Goal: Task Accomplishment & Management: Manage account settings

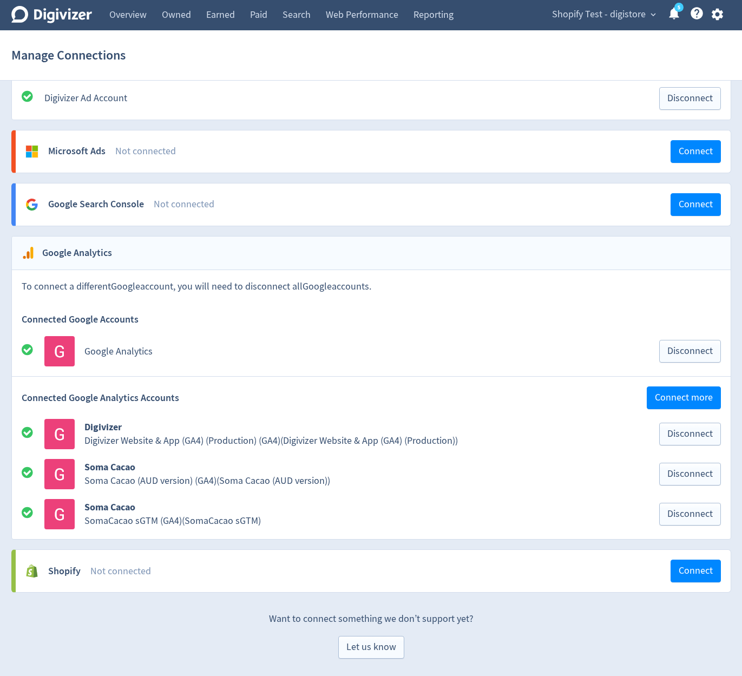
click at [616, 18] on span "Shopify Test - digistore" at bounding box center [599, 14] width 94 height 17
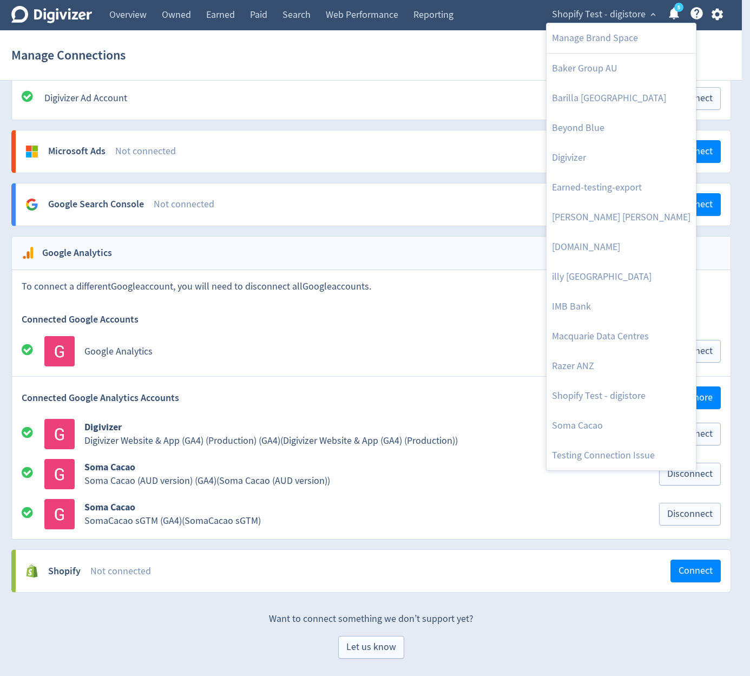
click at [517, 47] on div at bounding box center [375, 338] width 750 height 676
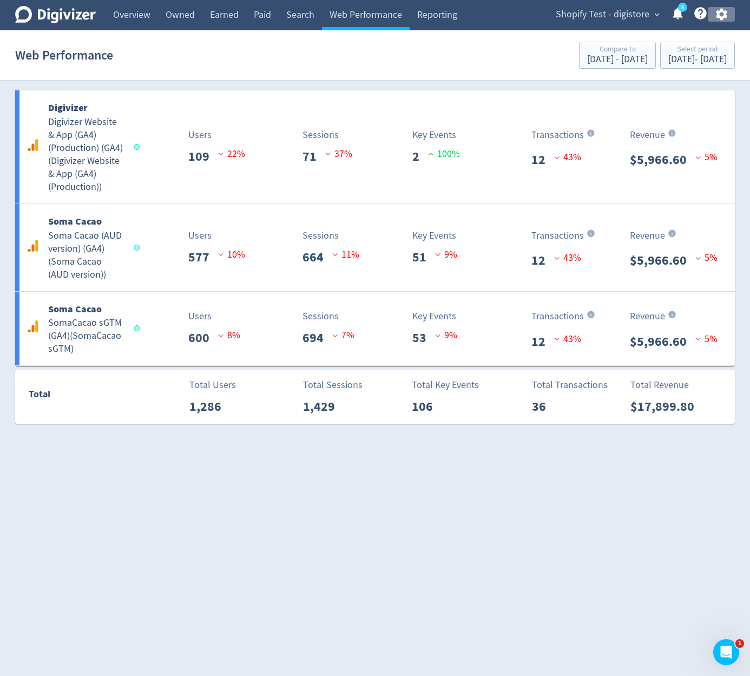
click at [727, 17] on icon "button" at bounding box center [721, 14] width 15 height 15
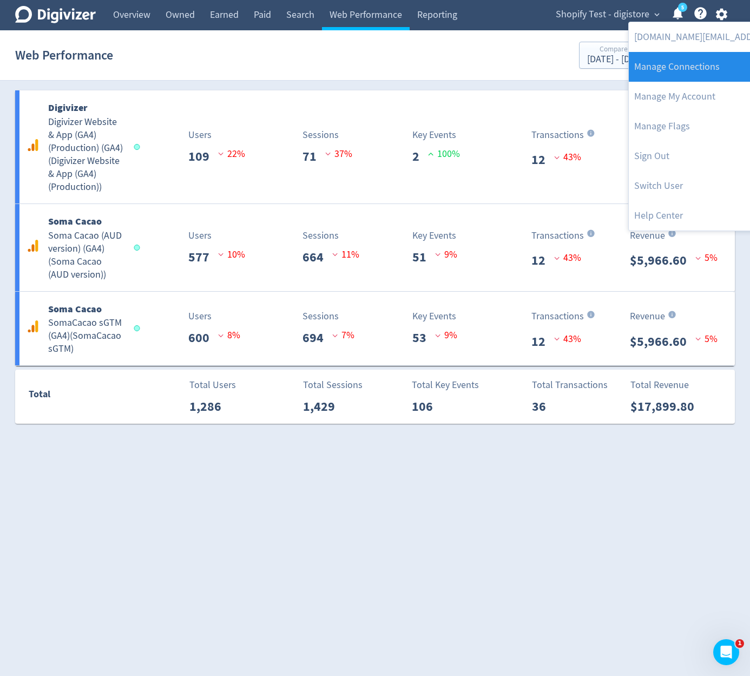
click at [702, 68] on link "Manage Connections" at bounding box center [739, 67] width 221 height 30
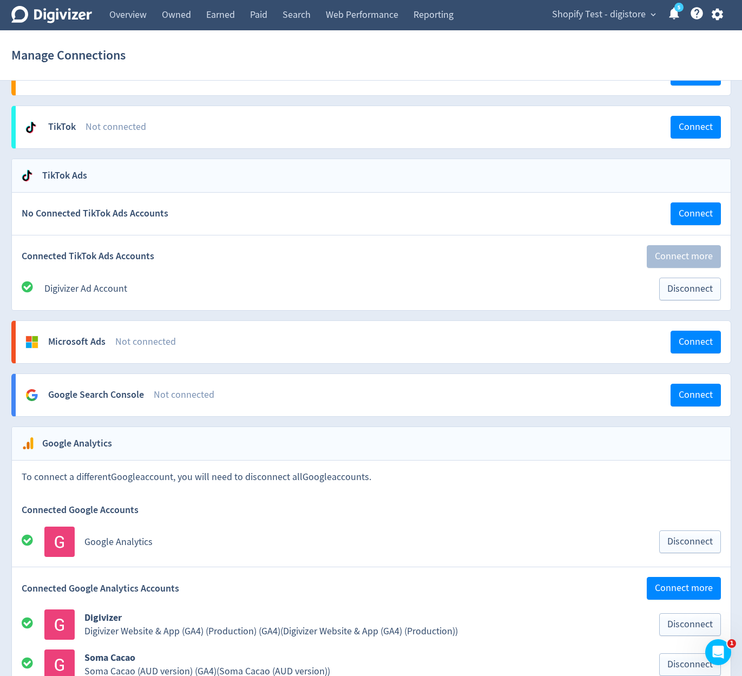
scroll to position [968, 0]
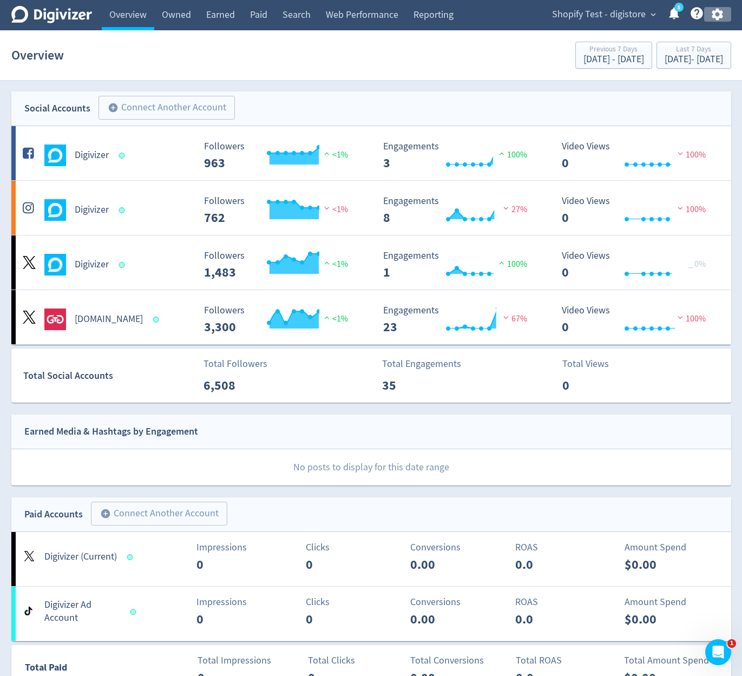
click at [717, 15] on icon "button" at bounding box center [717, 14] width 15 height 15
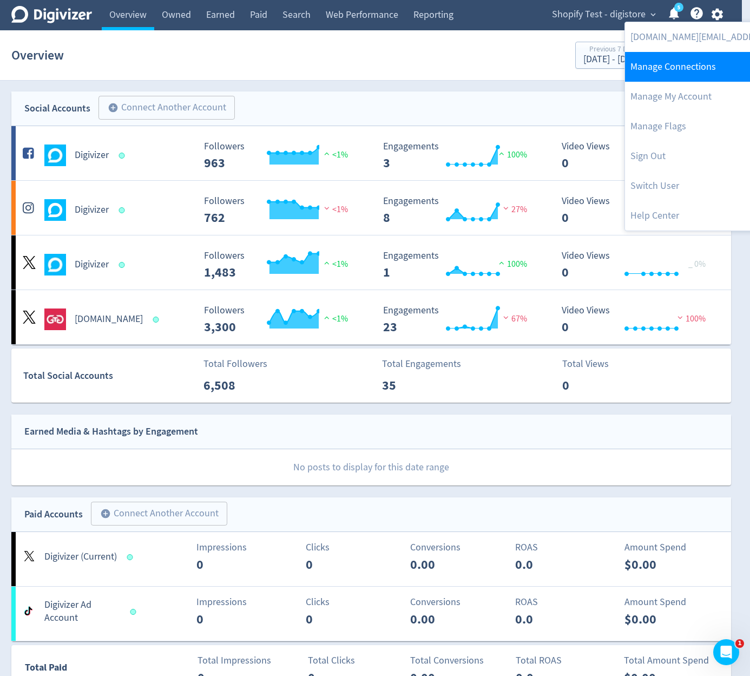
click at [704, 59] on link "Manage Connections" at bounding box center [735, 67] width 221 height 30
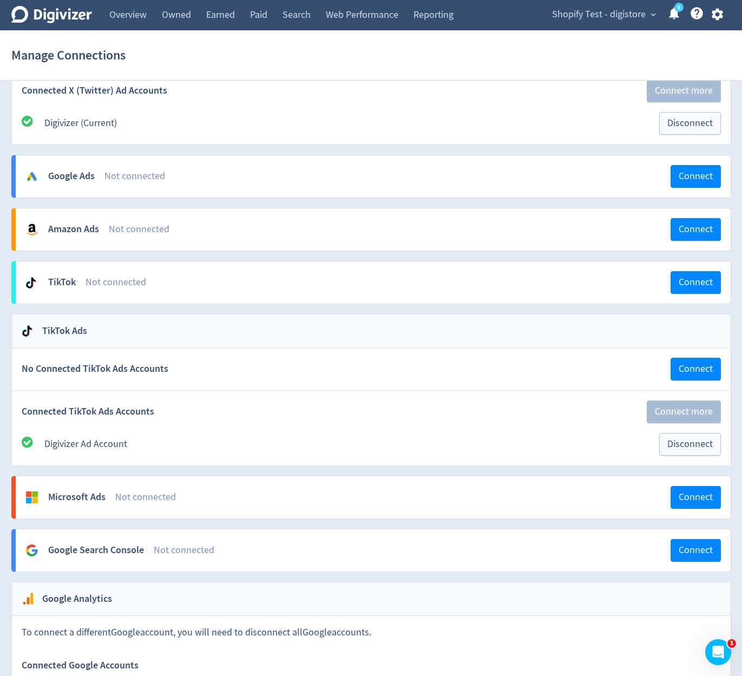
scroll to position [1042, 0]
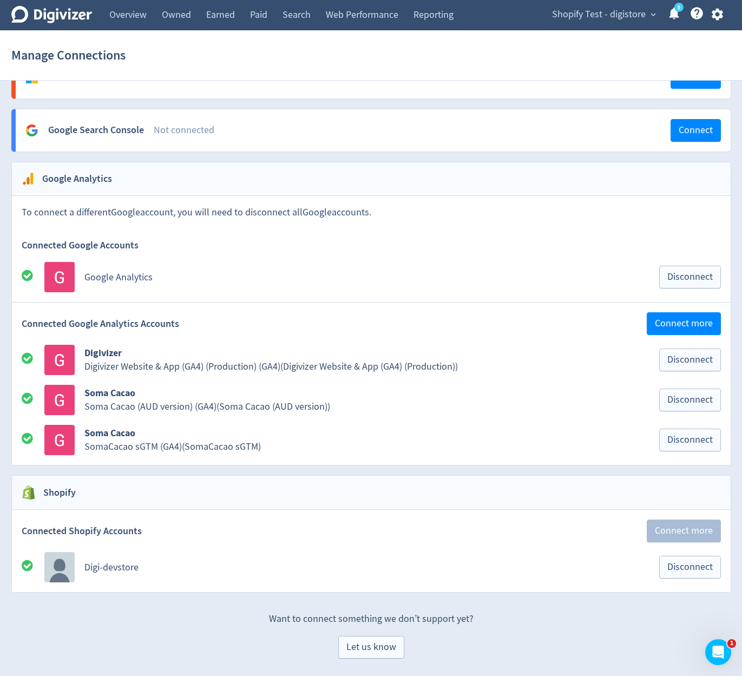
click at [661, 610] on p "Want to connect something we don’t support yet?" at bounding box center [370, 613] width 719 height 23
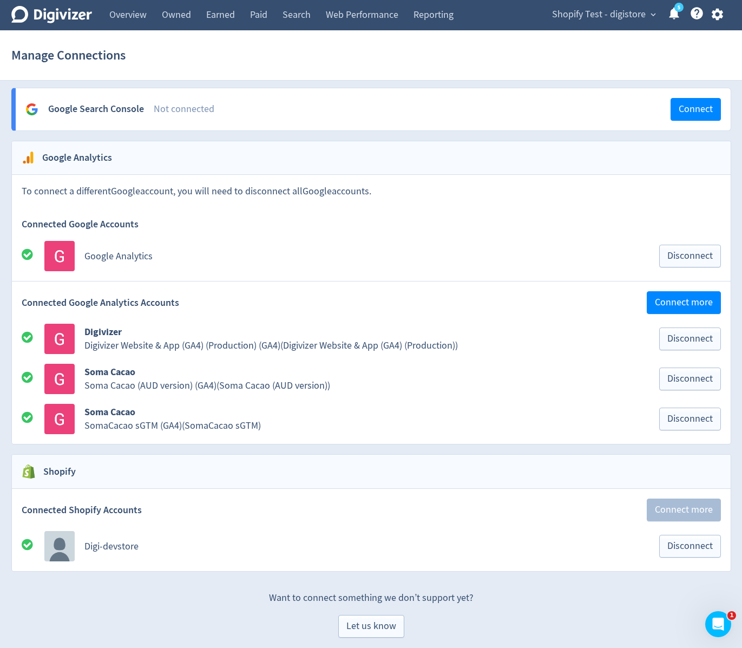
scroll to position [1071, 0]
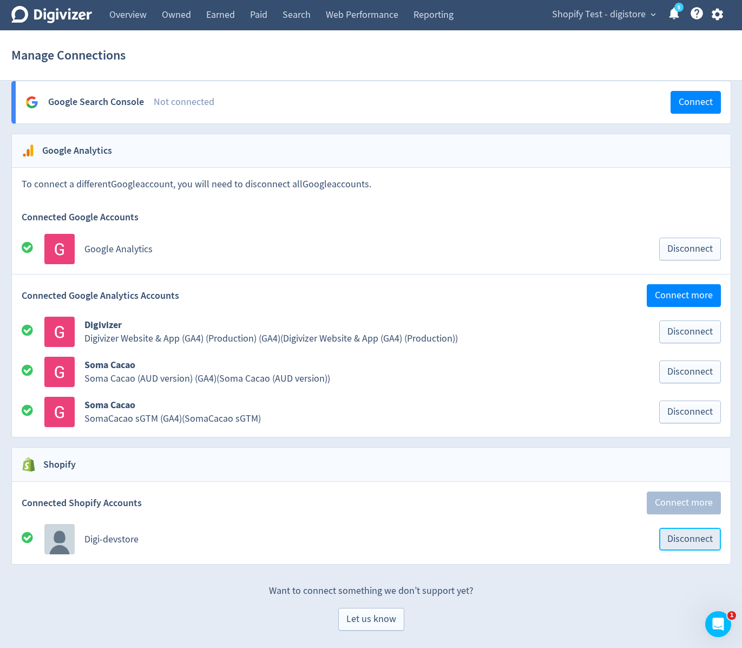
click at [696, 541] on span "Disconnect" at bounding box center [689, 539] width 45 height 10
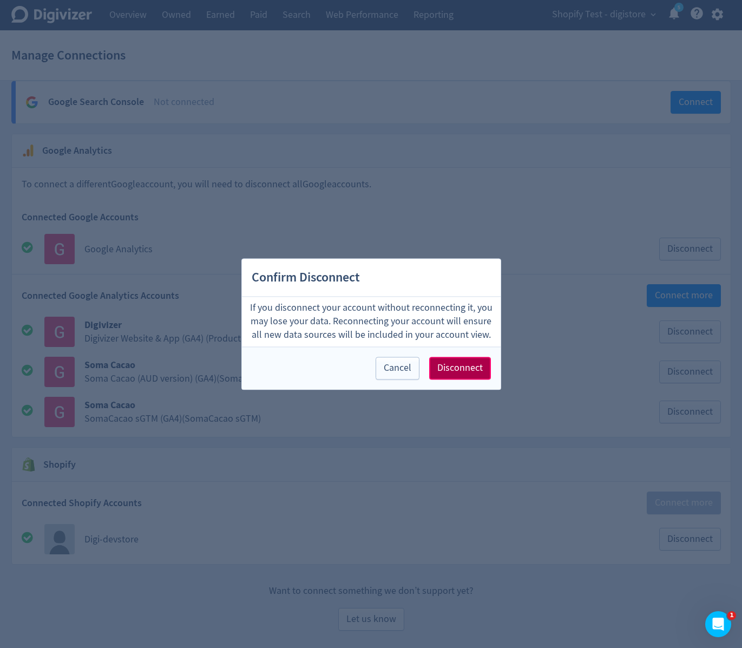
click at [470, 372] on span "Disconnect" at bounding box center [459, 368] width 45 height 10
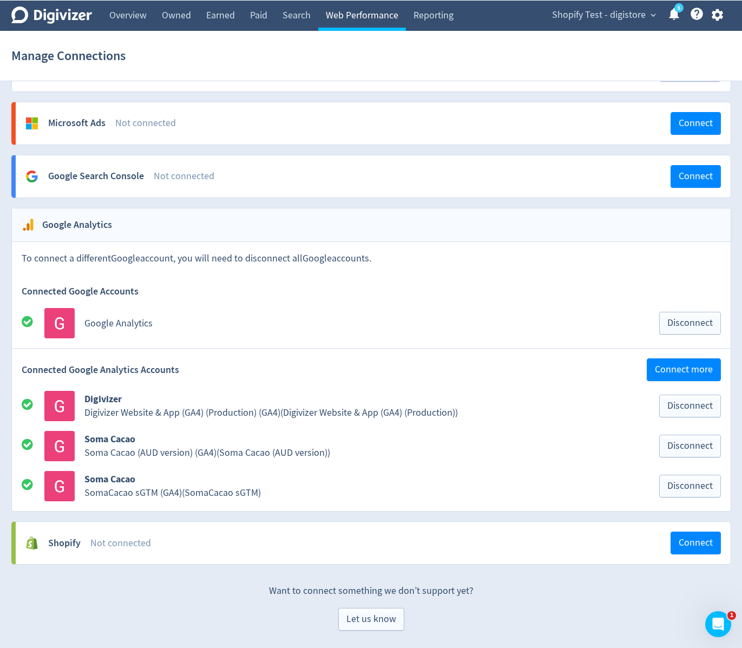
scroll to position [996, 0]
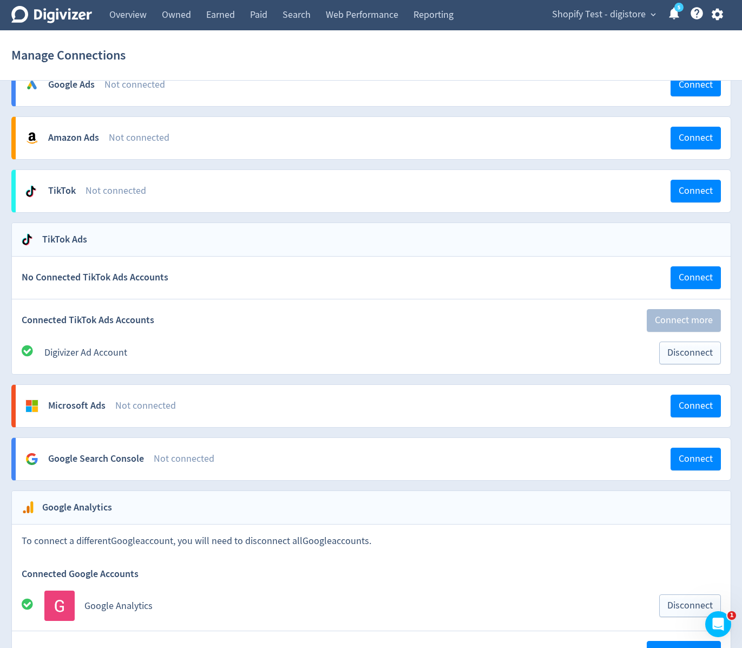
scroll to position [996, 0]
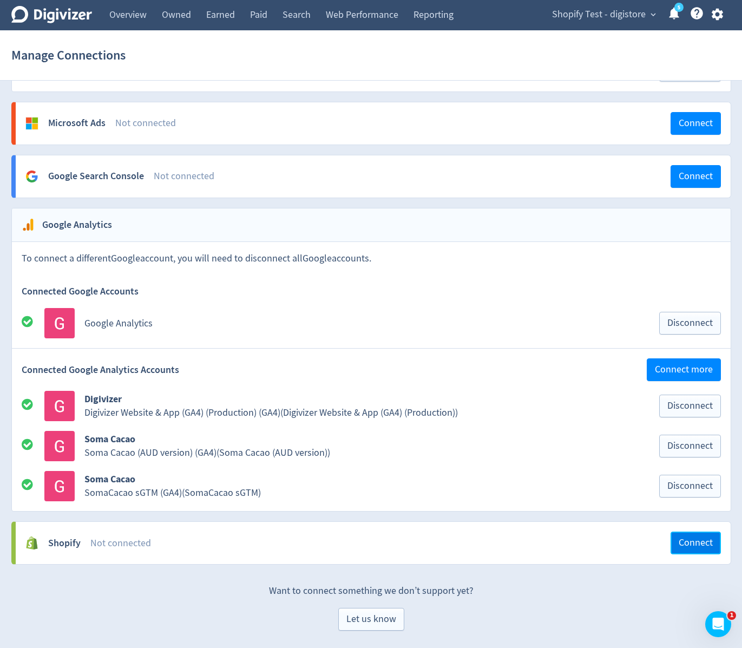
click at [695, 539] on span "Connect" at bounding box center [695, 543] width 34 height 10
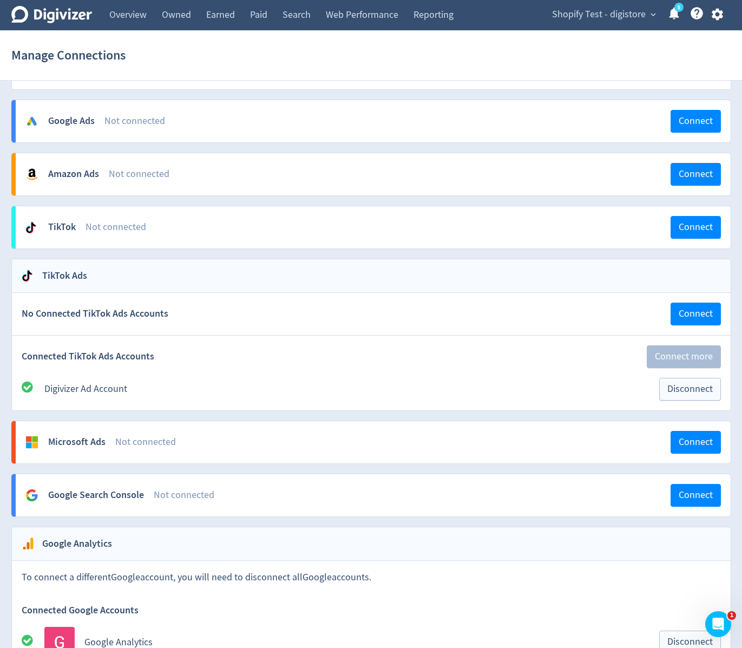
scroll to position [996, 0]
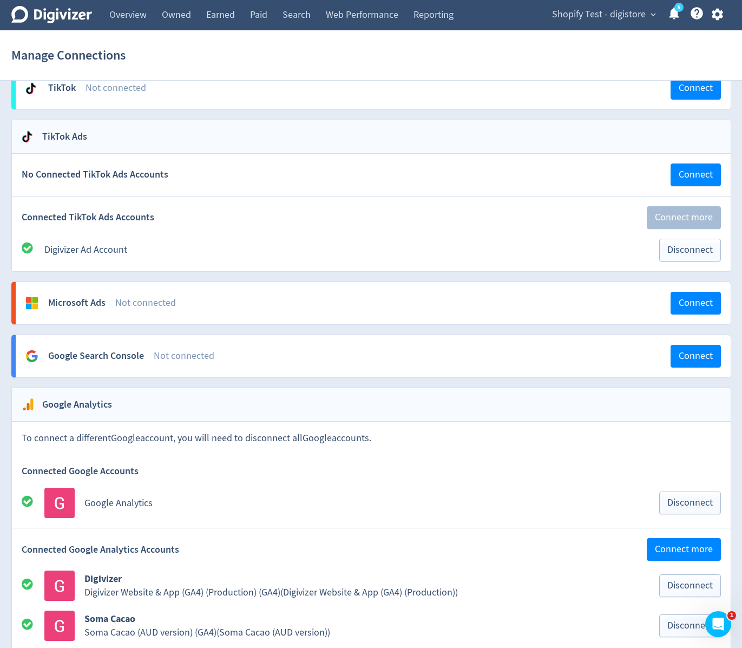
scroll to position [996, 0]
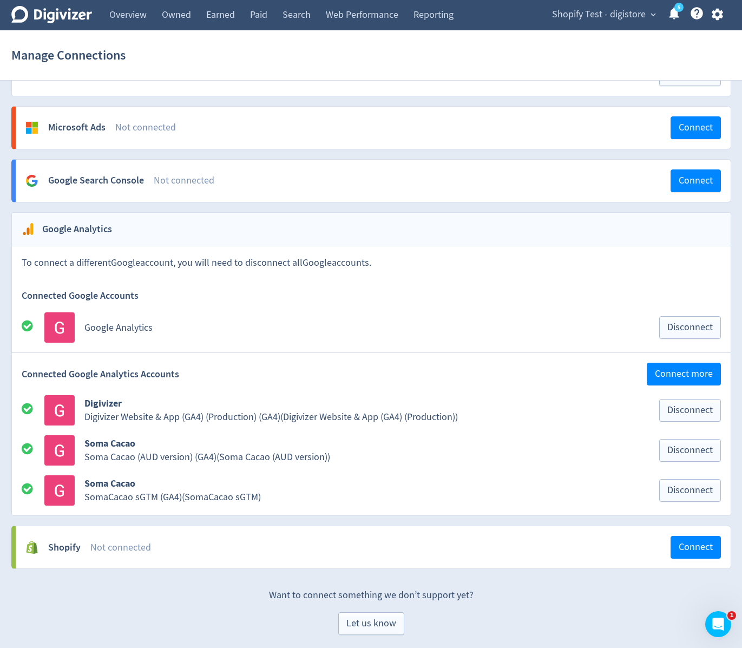
scroll to position [996, 0]
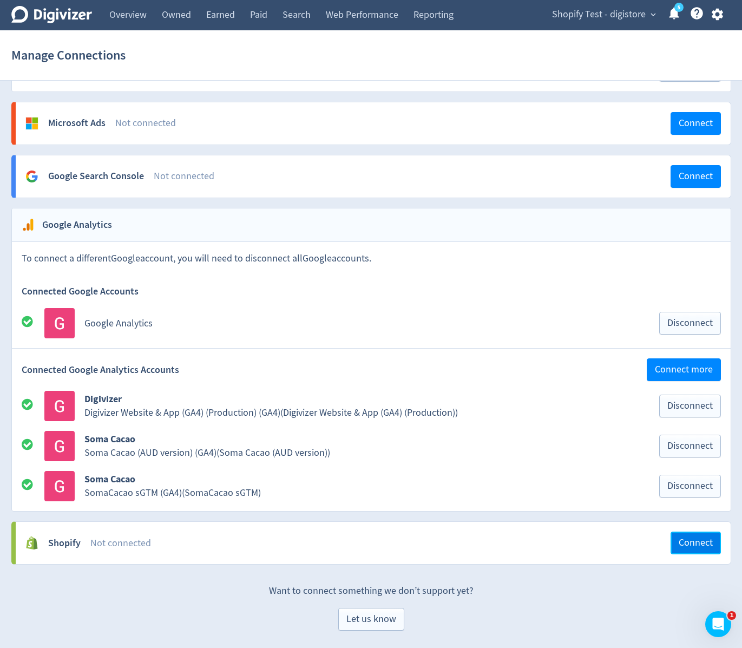
click at [699, 545] on span "Connect" at bounding box center [695, 543] width 34 height 10
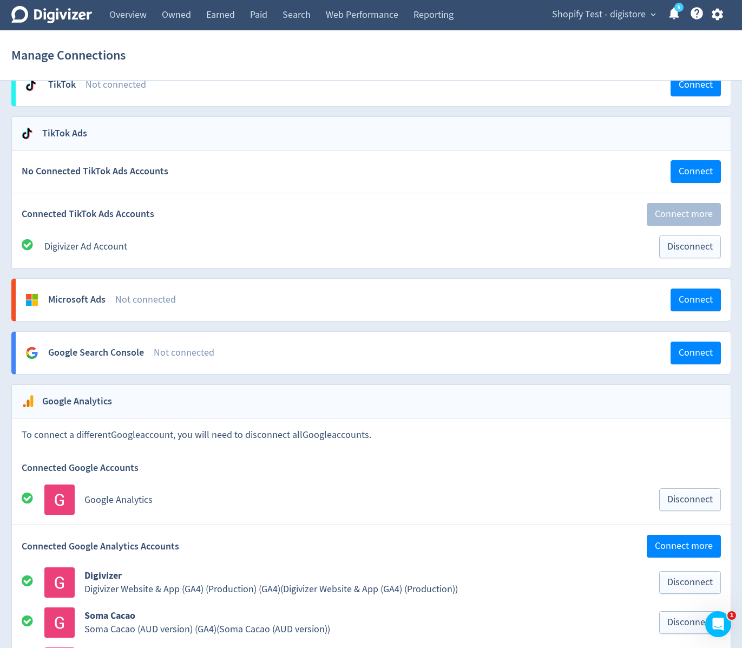
scroll to position [996, 0]
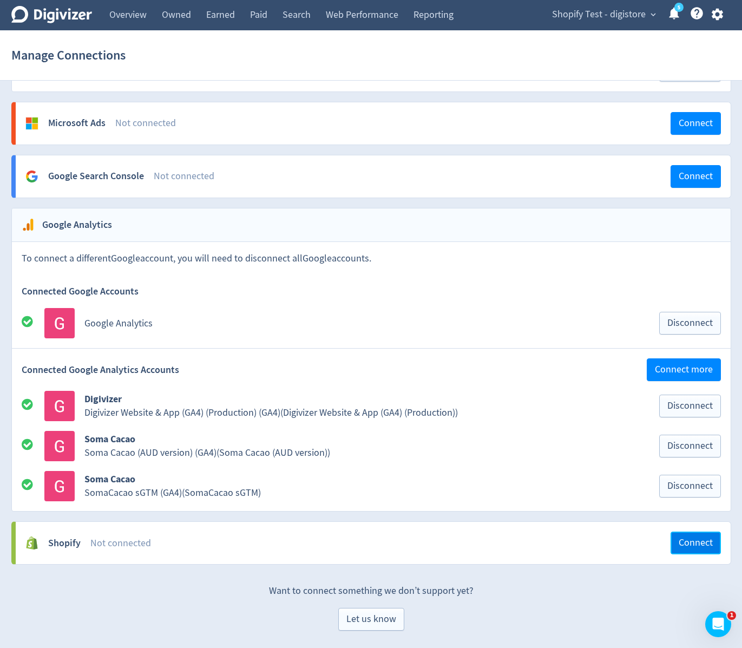
click at [690, 549] on button "Connect" at bounding box center [695, 542] width 50 height 23
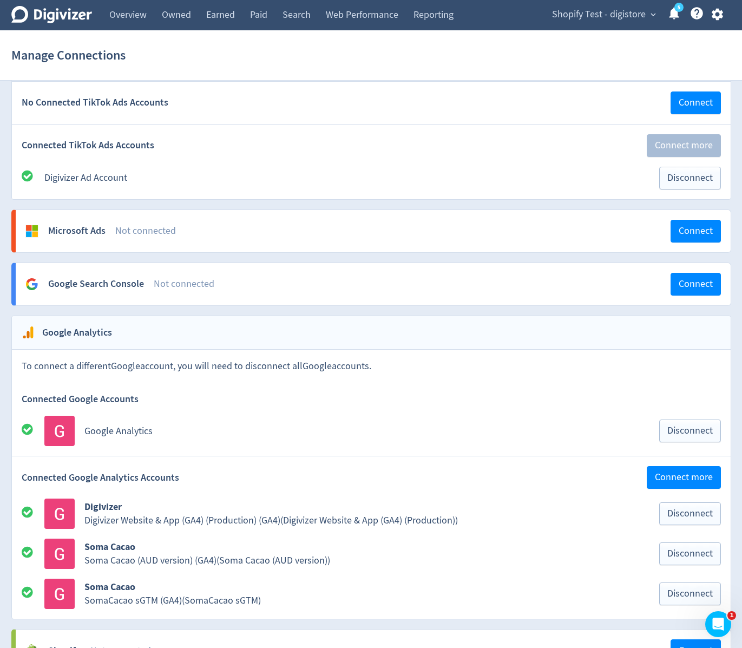
scroll to position [996, 0]
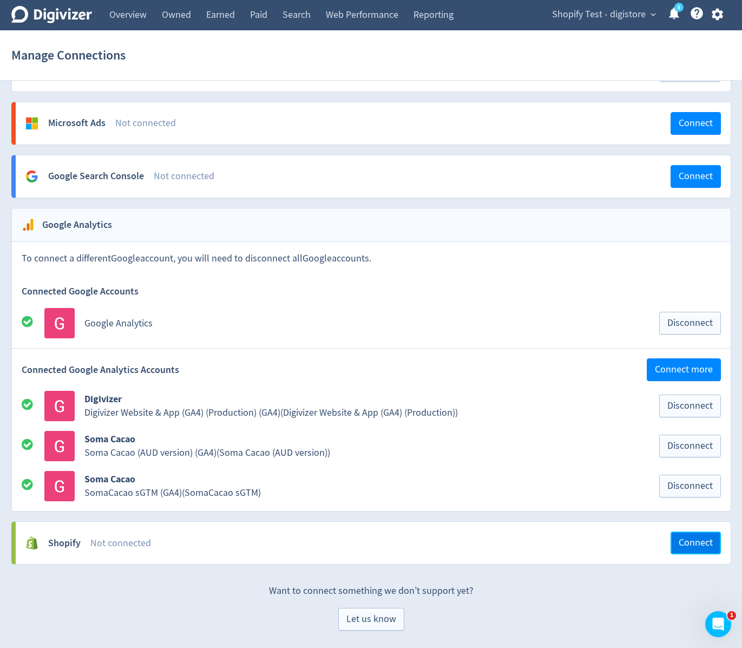
click at [710, 545] on span "Connect" at bounding box center [695, 543] width 34 height 10
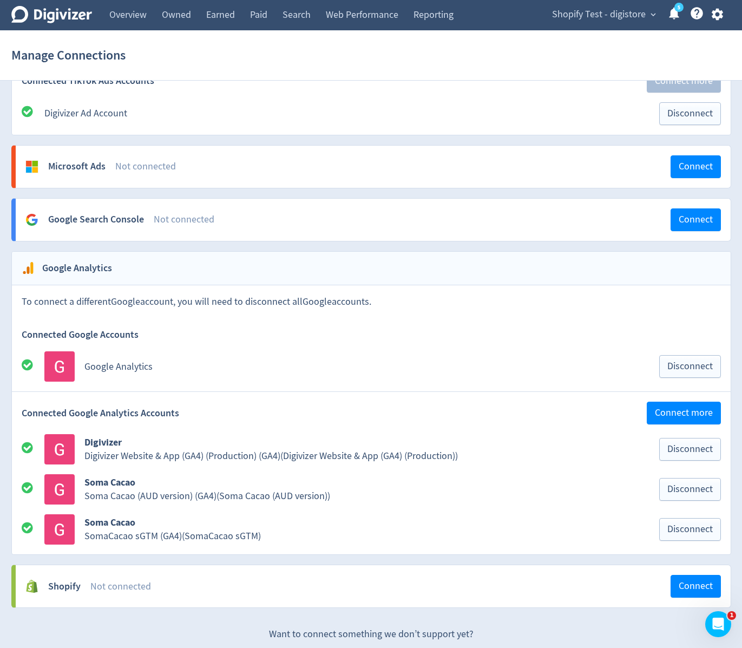
scroll to position [996, 0]
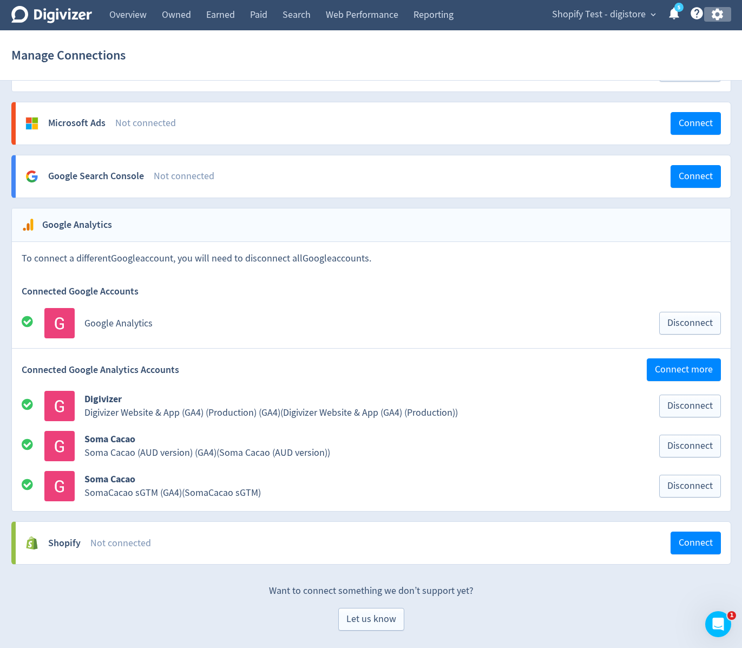
click at [725, 21] on button "button" at bounding box center [717, 14] width 27 height 15
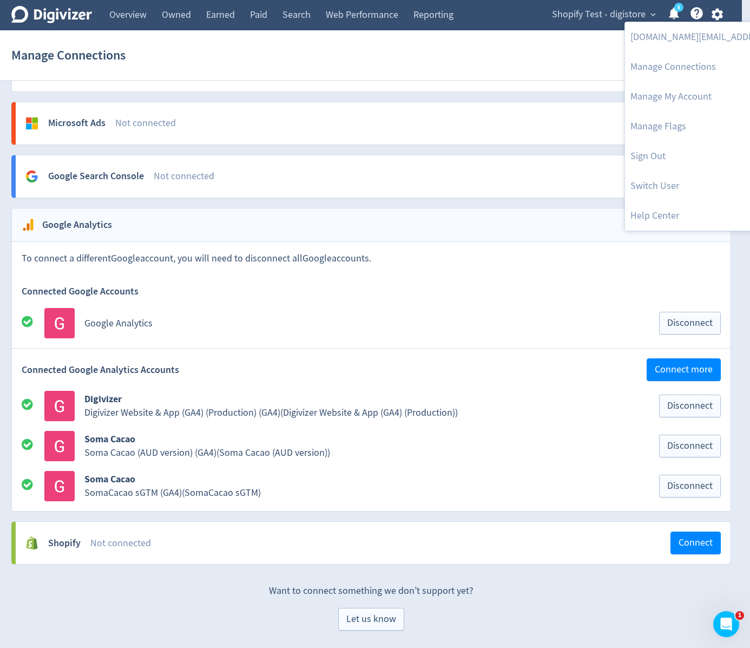
click at [567, 212] on div at bounding box center [375, 324] width 750 height 648
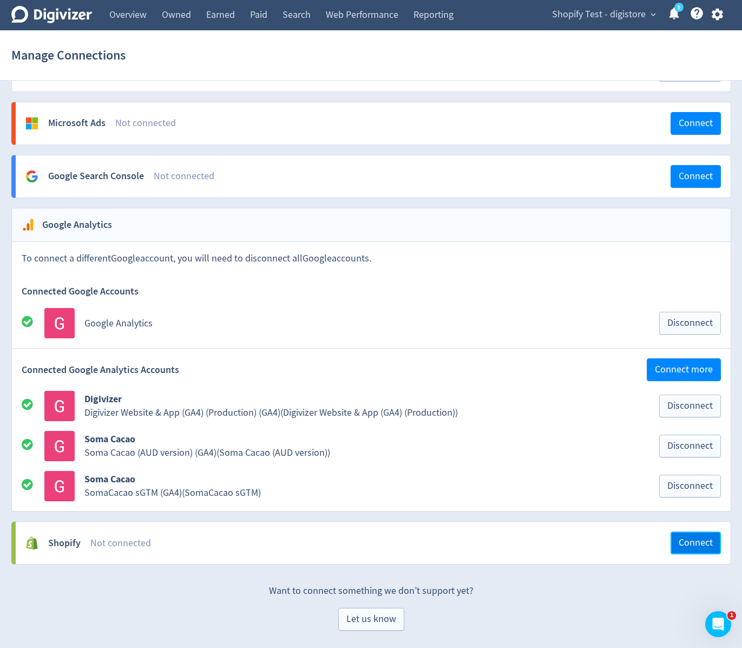
click at [701, 547] on span "Connect" at bounding box center [695, 543] width 34 height 10
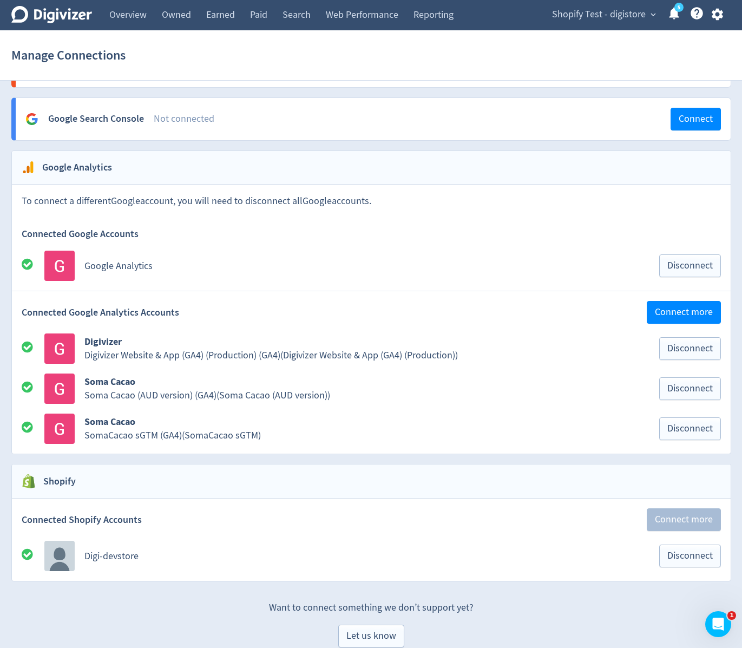
scroll to position [1071, 0]
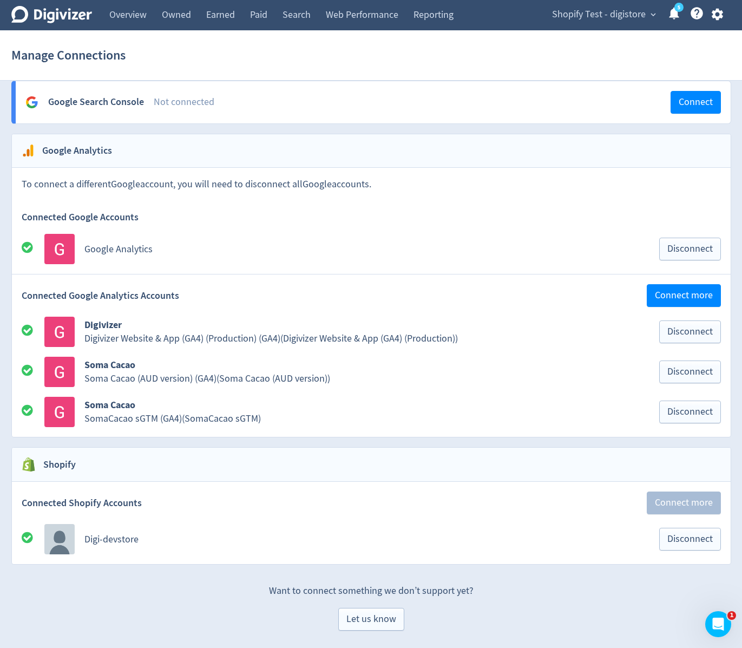
click at [664, 584] on p "Want to connect something we don’t support yet?" at bounding box center [370, 585] width 719 height 23
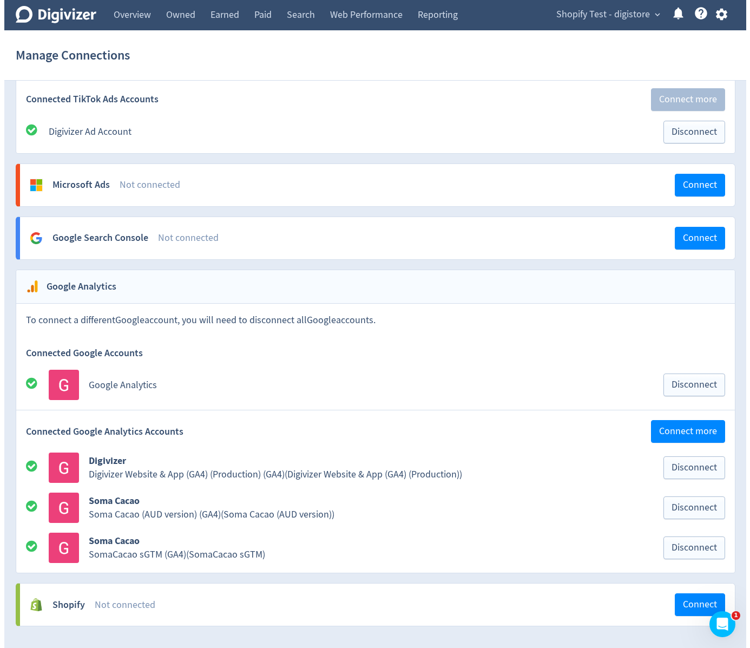
scroll to position [996, 0]
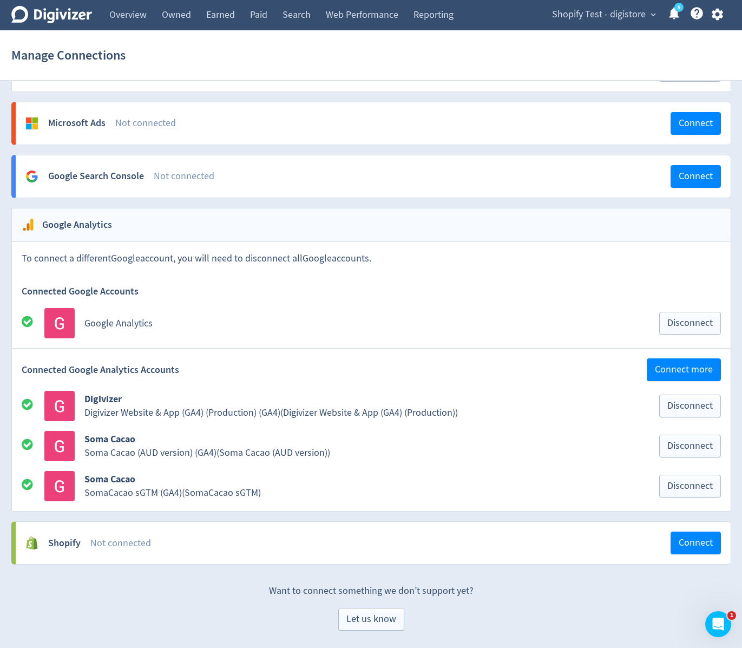
click at [720, 20] on icon "button" at bounding box center [717, 14] width 15 height 15
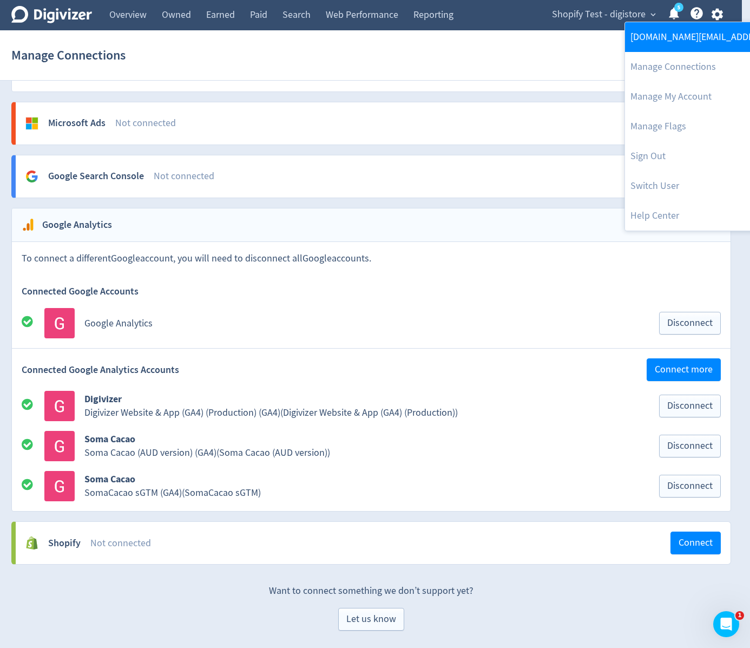
click at [704, 35] on link "[DOMAIN_NAME][EMAIL_ADDRESS][DOMAIN_NAME]" at bounding box center [735, 37] width 221 height 30
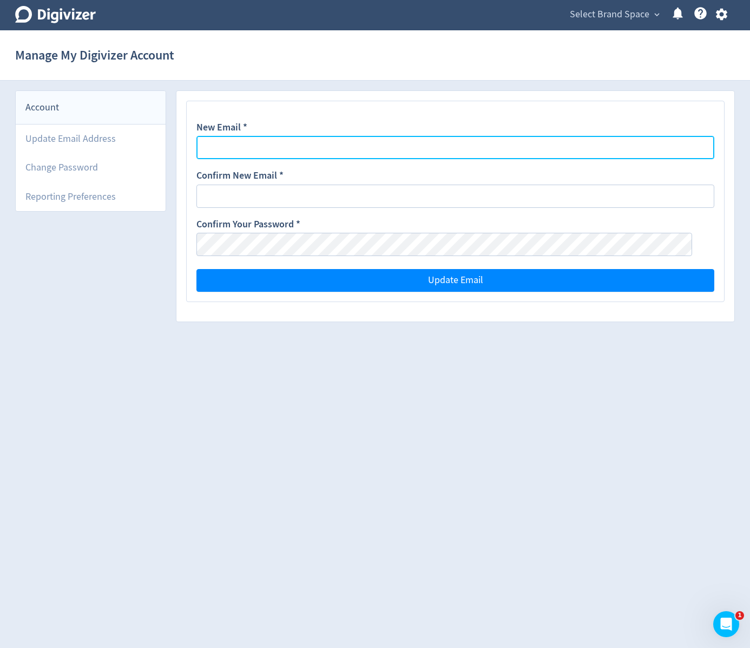
type input "[DOMAIN_NAME][EMAIL_ADDRESS][DOMAIN_NAME]"
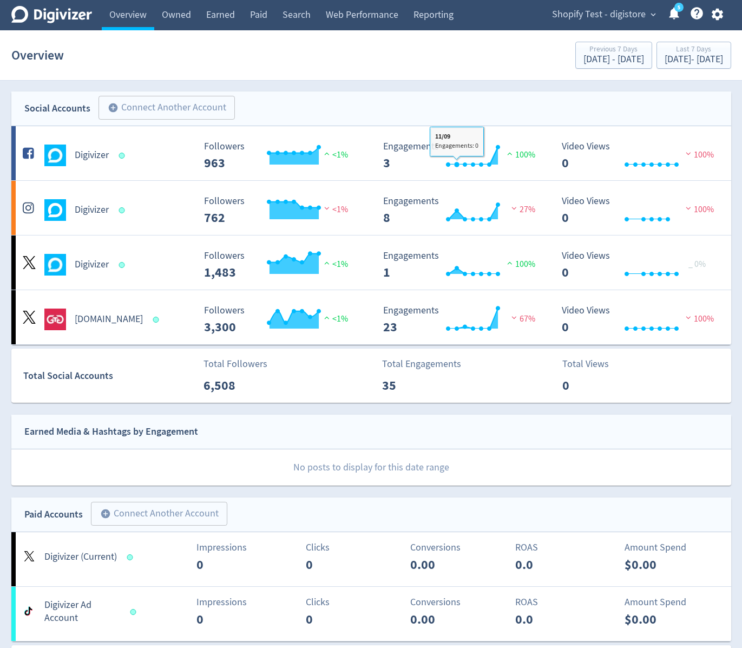
drag, startPoint x: 404, startPoint y: 72, endPoint x: 372, endPoint y: 65, distance: 32.0
click at [400, 71] on div "Overview Previous 7 Days [DATE] - [DATE] Last 7 Days [DATE] - [DATE]" at bounding box center [370, 55] width 719 height 35
click at [709, 16] on button "button" at bounding box center [717, 14] width 27 height 15
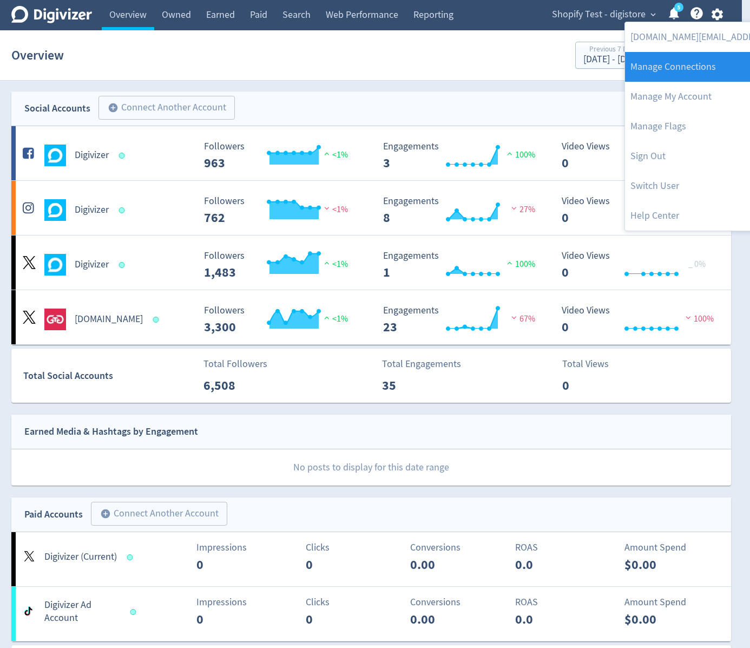
click at [694, 63] on link "Manage Connections" at bounding box center [735, 67] width 221 height 30
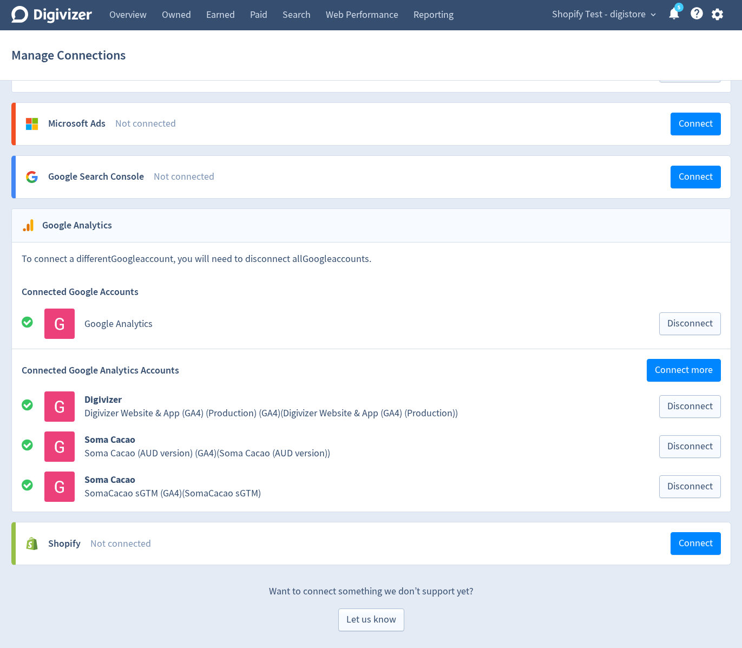
scroll to position [996, 0]
click at [694, 546] on span "Connect" at bounding box center [695, 543] width 34 height 10
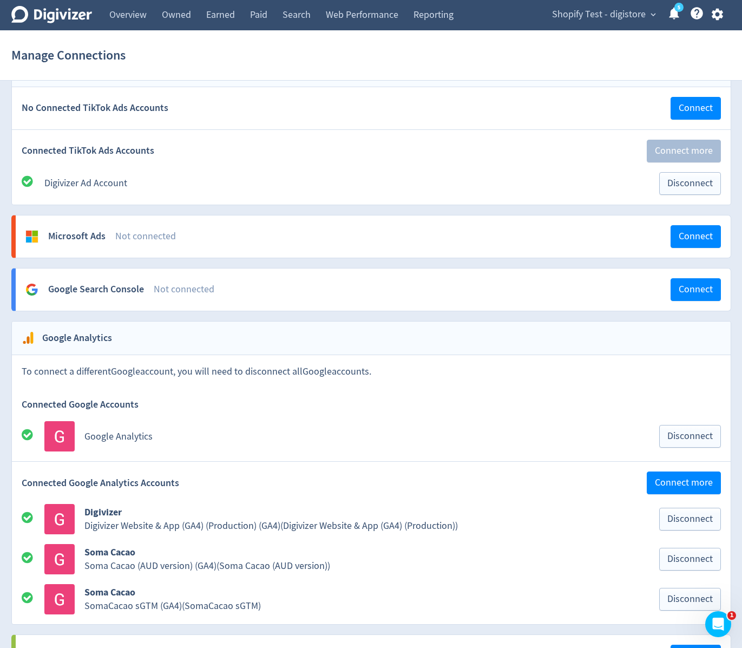
scroll to position [996, 0]
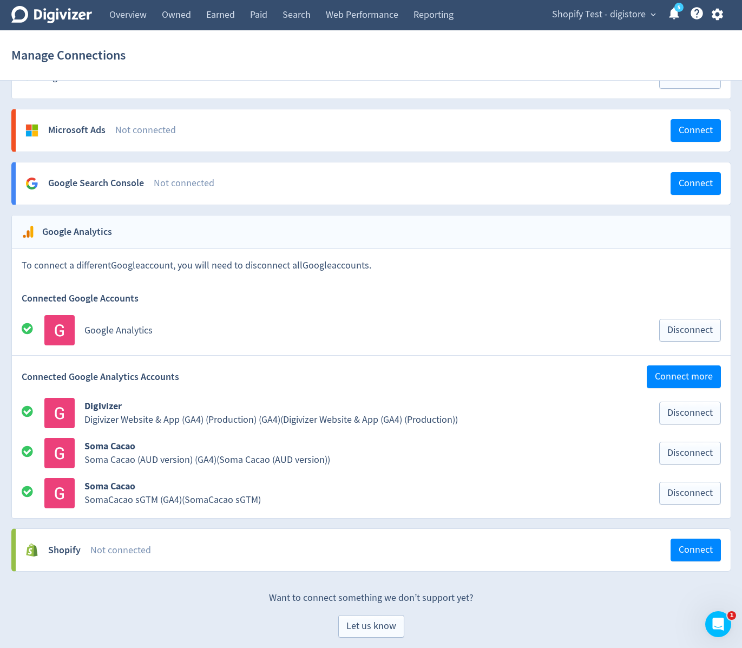
scroll to position [996, 0]
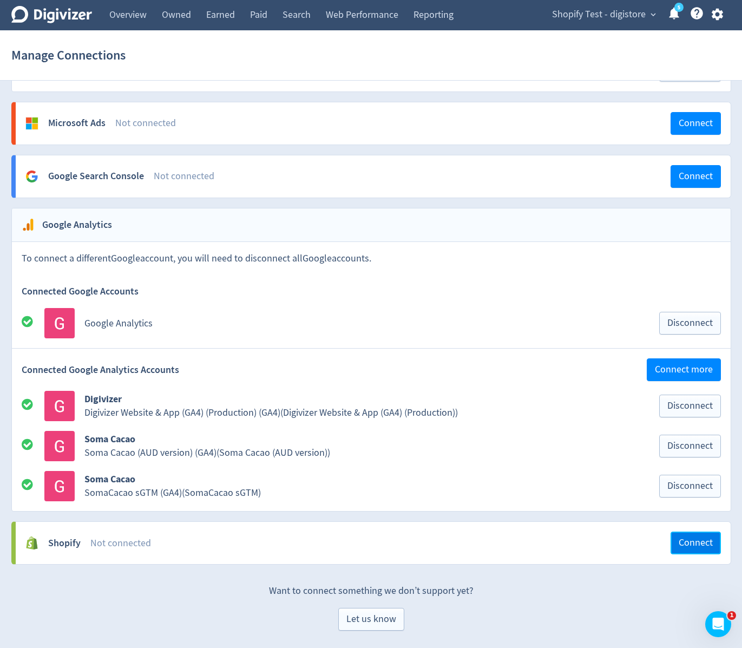
click at [684, 539] on span "Connect" at bounding box center [695, 543] width 34 height 10
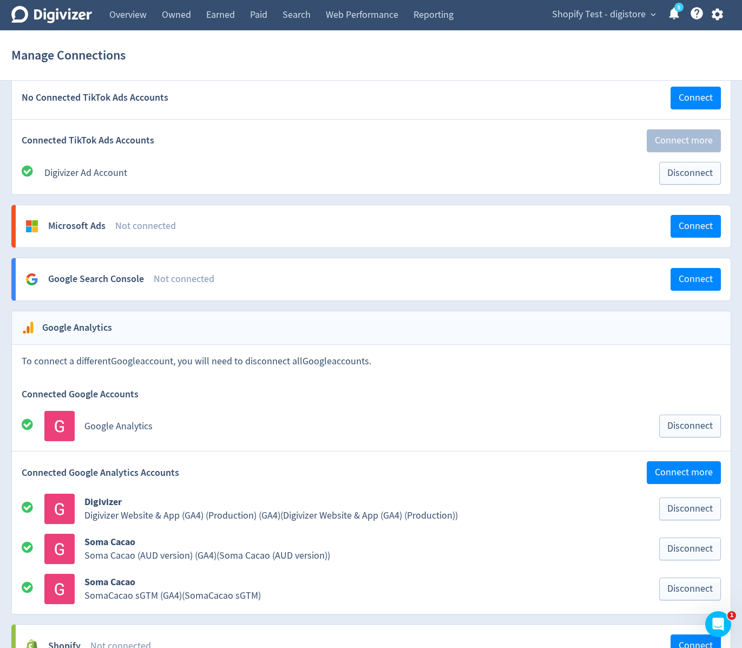
scroll to position [996, 0]
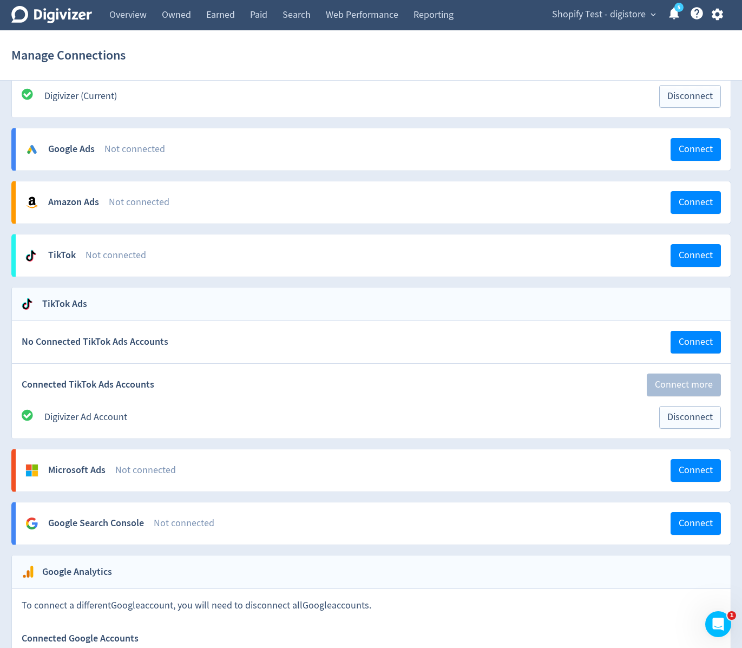
scroll to position [1071, 0]
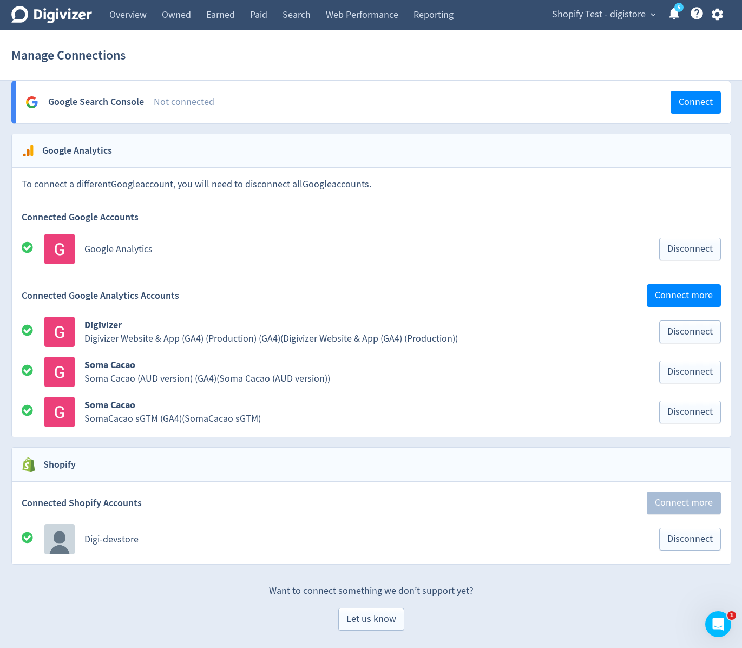
click at [578, 597] on p "Want to connect something we don’t support yet?" at bounding box center [370, 585] width 719 height 23
click at [587, 14] on span "Shopify Test - digistore" at bounding box center [599, 14] width 94 height 17
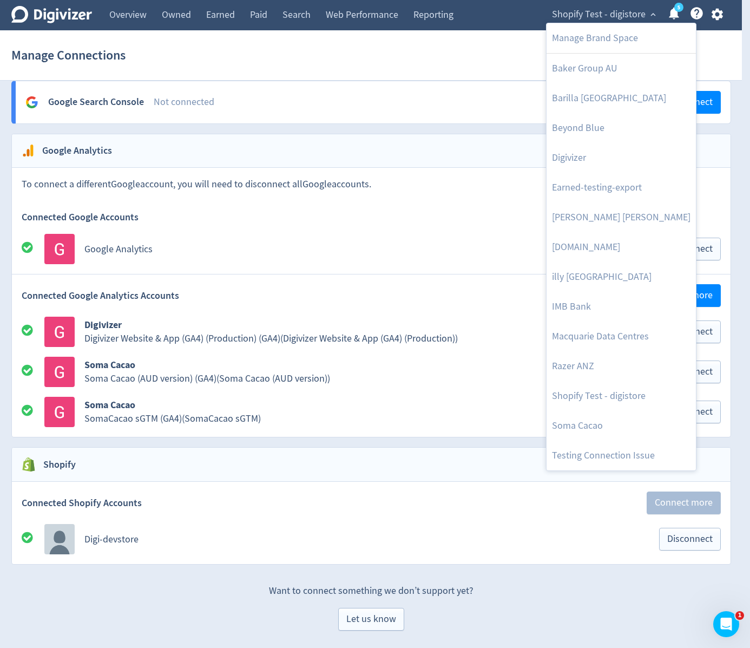
click at [728, 15] on div at bounding box center [375, 324] width 750 height 648
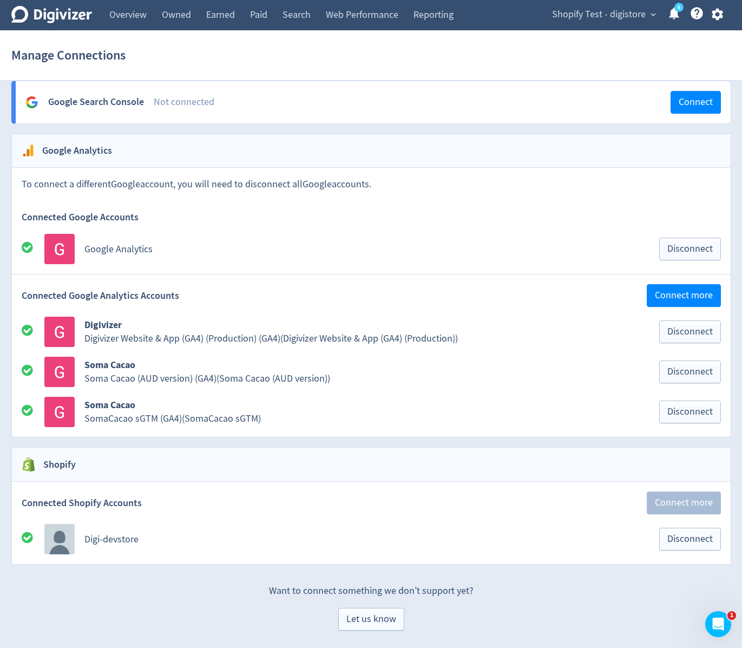
click at [720, 15] on div "Manage Brand Space [PERSON_NAME] Group AU [GEOGRAPHIC_DATA] [GEOGRAPHIC_DATA] B…" at bounding box center [371, 324] width 742 height 648
click at [720, 15] on icon "button" at bounding box center [716, 15] width 11 height 12
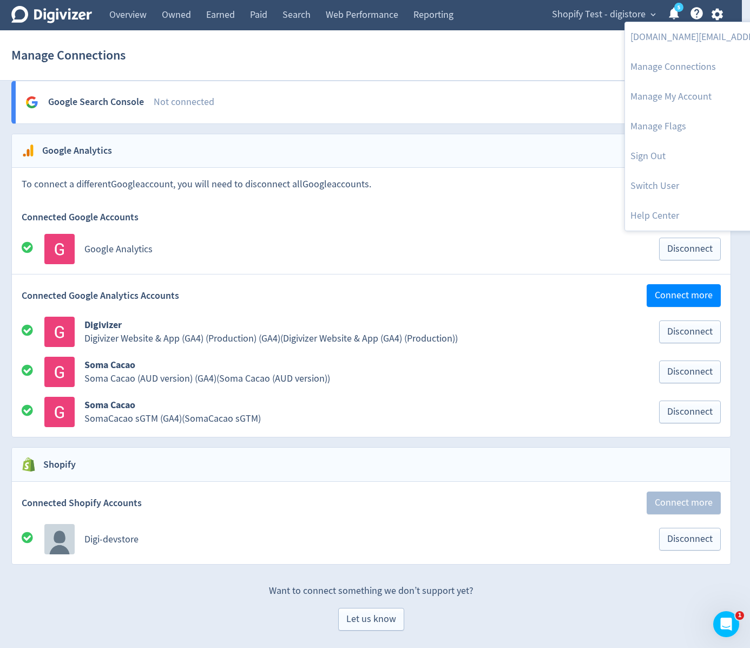
click at [715, 14] on div at bounding box center [375, 324] width 750 height 648
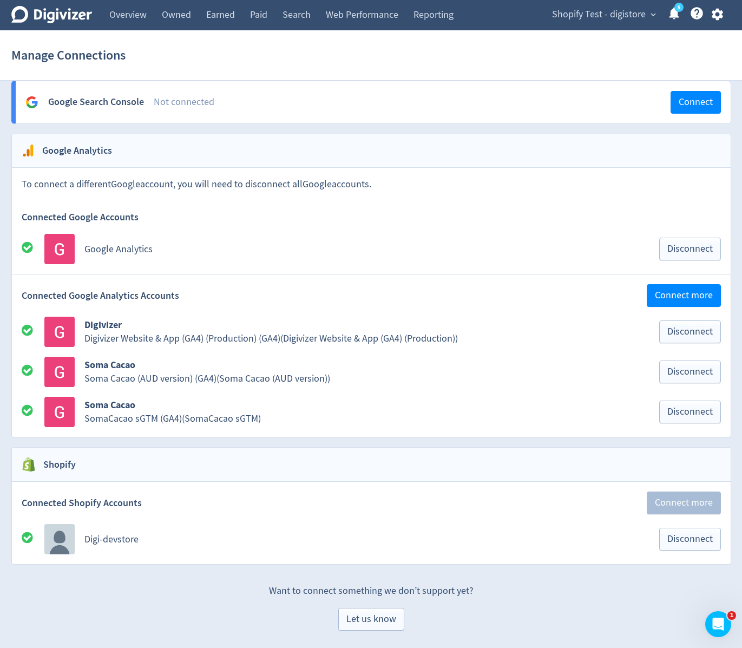
click at [715, 14] on icon "button" at bounding box center [716, 15] width 11 height 12
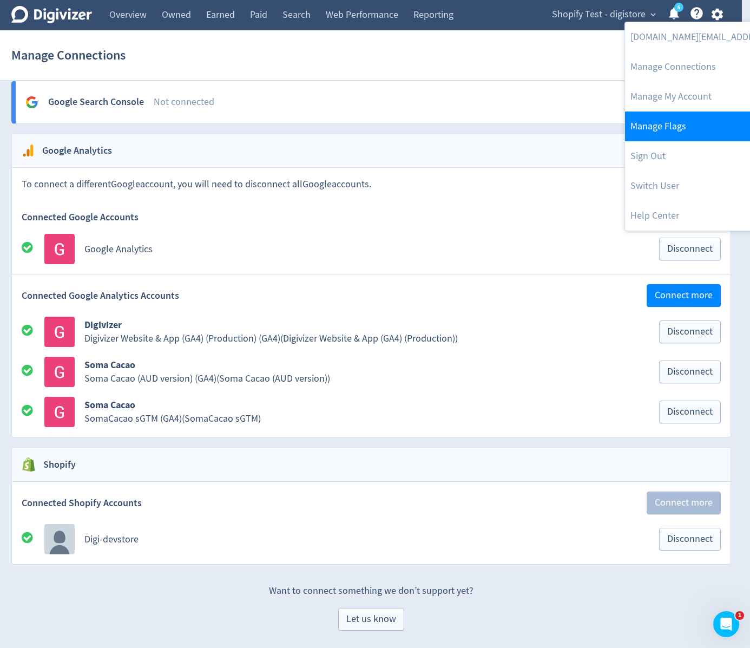
click at [682, 120] on link "Manage Flags" at bounding box center [735, 126] width 221 height 30
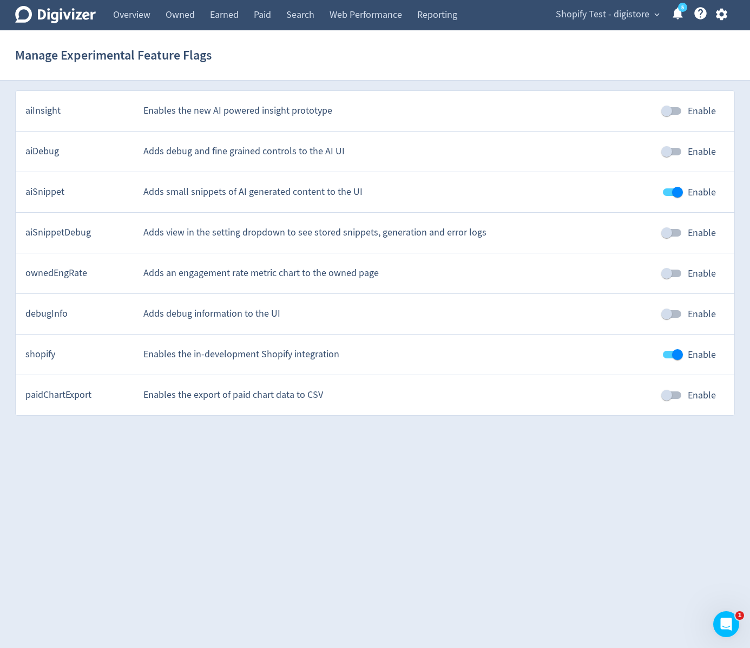
click at [676, 156] on input "Enable" at bounding box center [667, 151] width 62 height 21
click at [676, 156] on input "Enable" at bounding box center [677, 151] width 62 height 21
checkbox input "false"
click at [665, 316] on input "Enable" at bounding box center [667, 313] width 62 height 21
checkbox input "true"
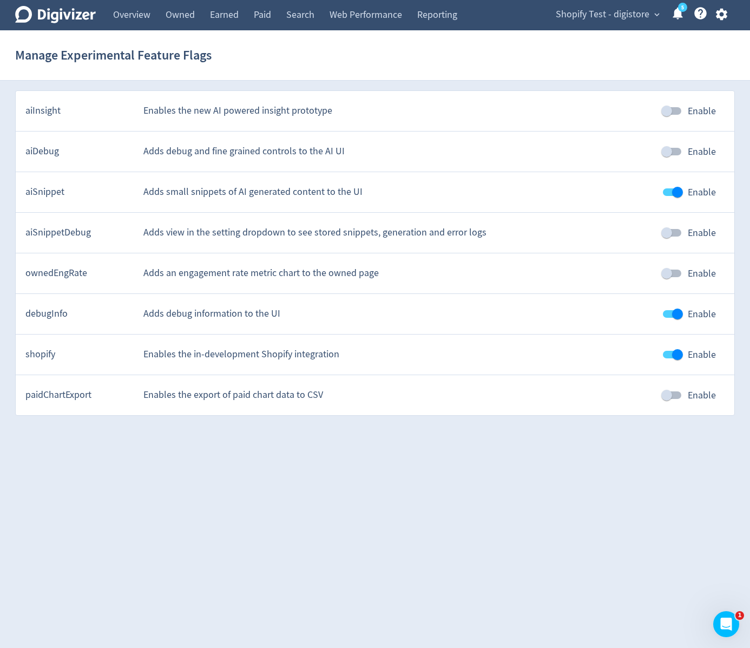
click at [715, 17] on button "button" at bounding box center [721, 14] width 27 height 15
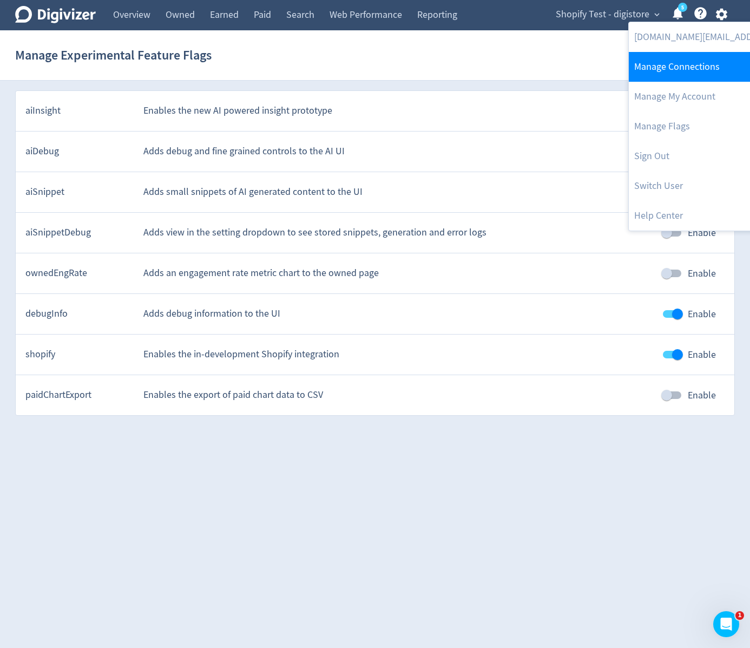
click at [687, 57] on link "Manage Connections" at bounding box center [739, 67] width 221 height 30
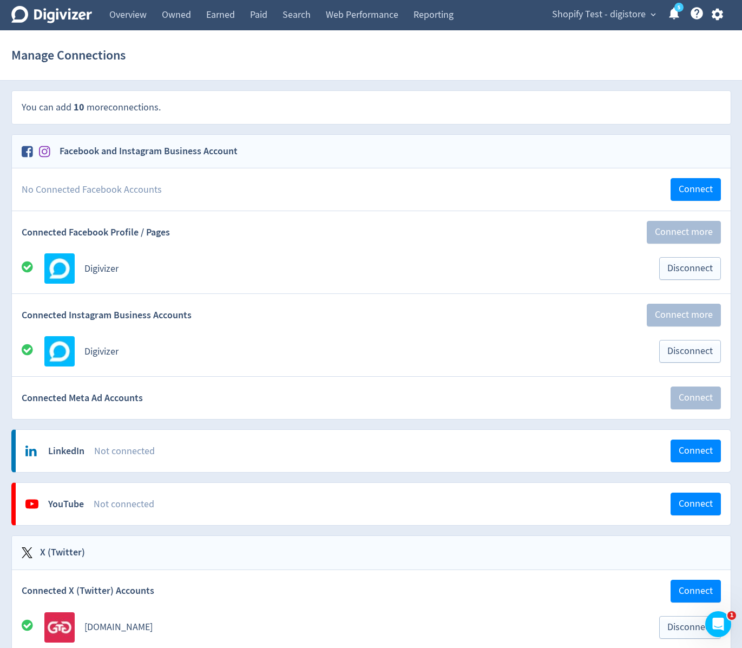
click at [603, 13] on span "Shopify Test - digistore" at bounding box center [599, 14] width 94 height 17
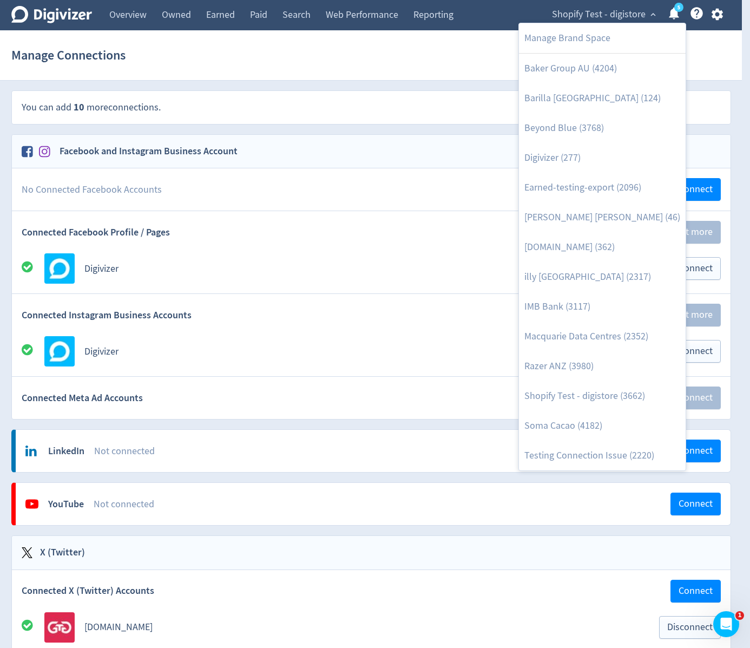
click at [411, 342] on div at bounding box center [375, 324] width 750 height 648
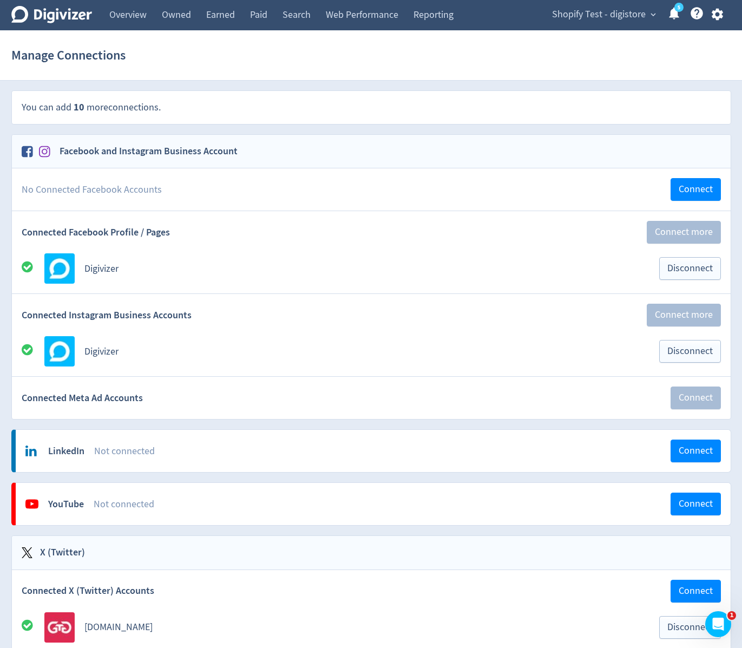
click at [417, 326] on div "Manage Brand Space Baker Group AU (4204) Barilla Australia (124) Beyond Blue (3…" at bounding box center [371, 324] width 742 height 648
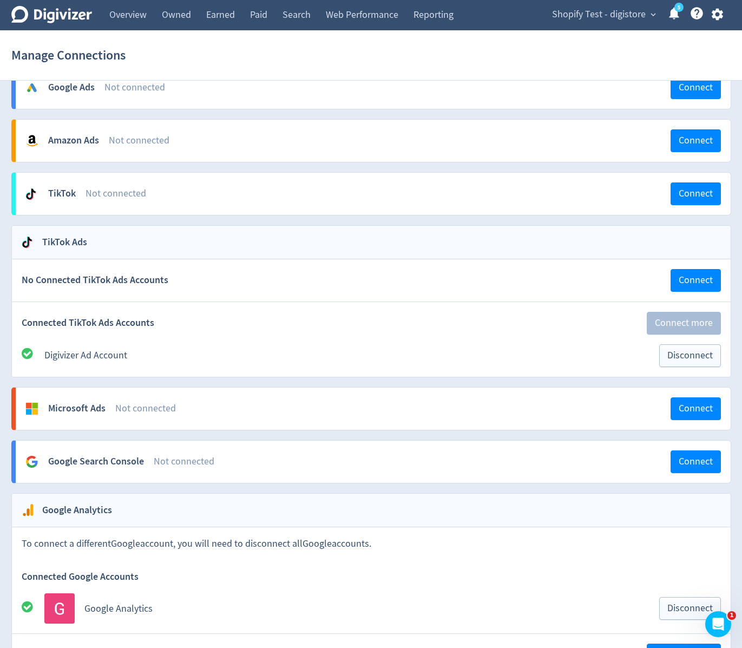
scroll to position [1071, 0]
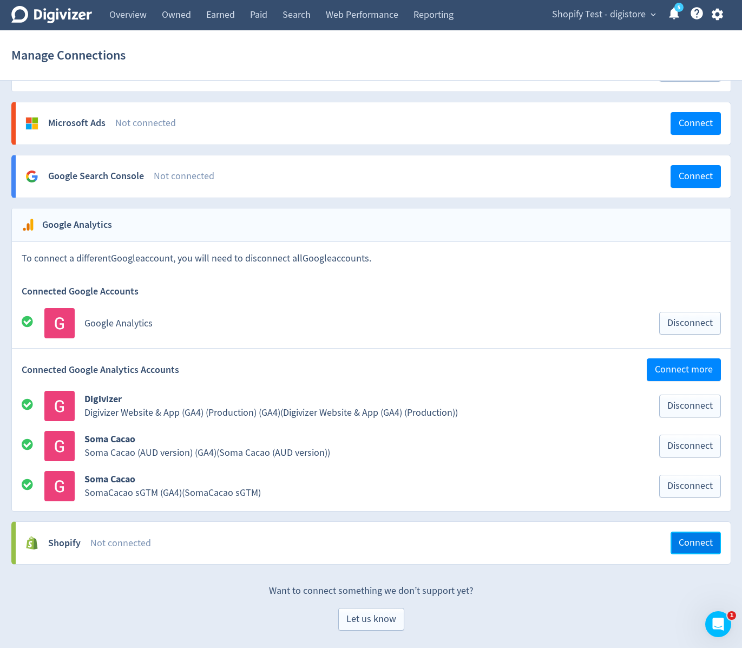
click at [708, 549] on button "Connect" at bounding box center [695, 542] width 50 height 23
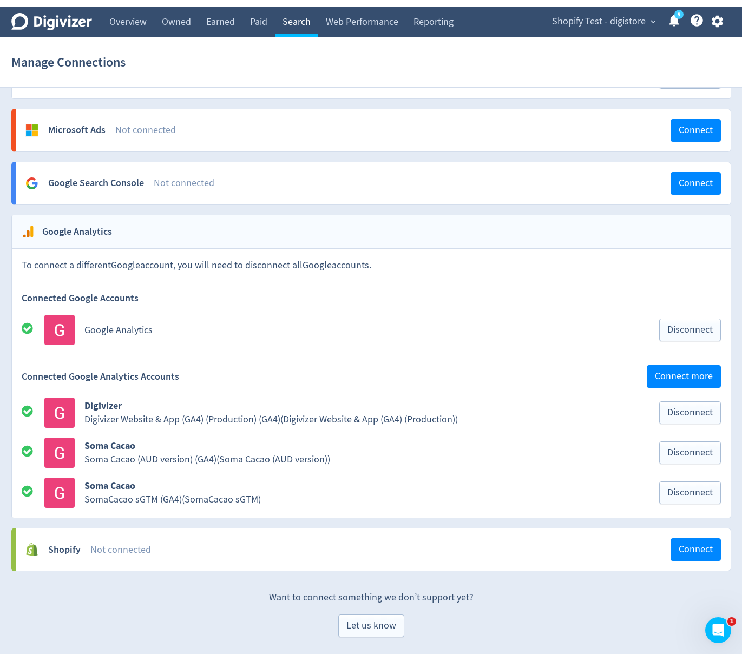
scroll to position [983, 0]
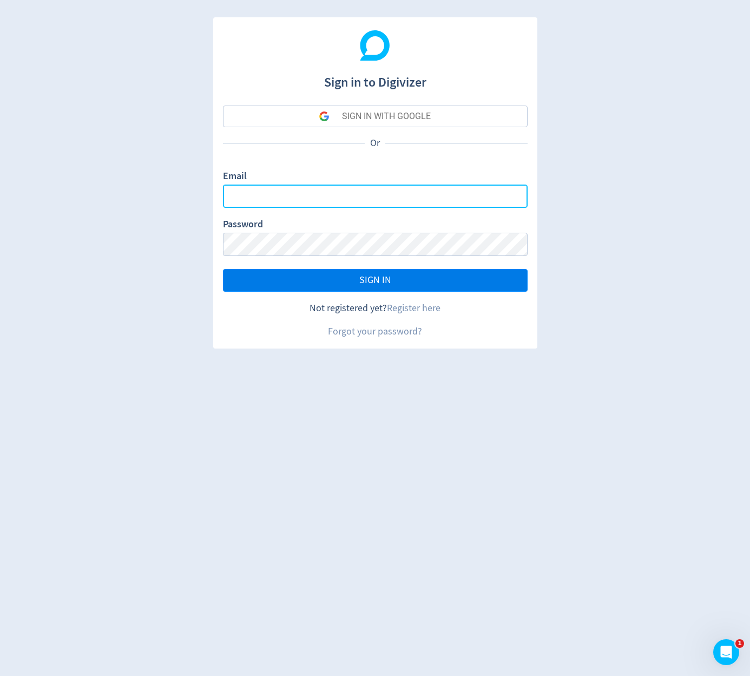
type input "[DOMAIN_NAME][EMAIL_ADDRESS][DOMAIN_NAME]"
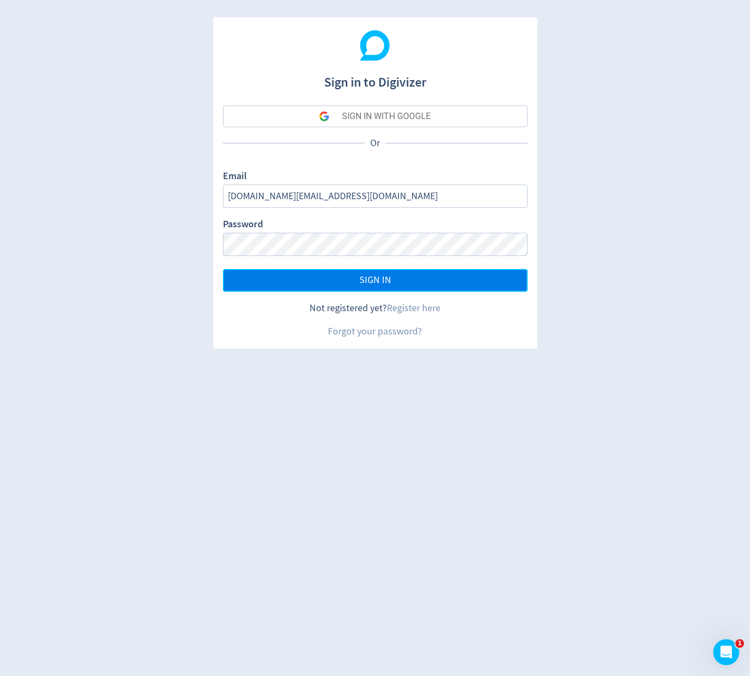
click at [302, 275] on button "SIGN IN" at bounding box center [375, 280] width 305 height 23
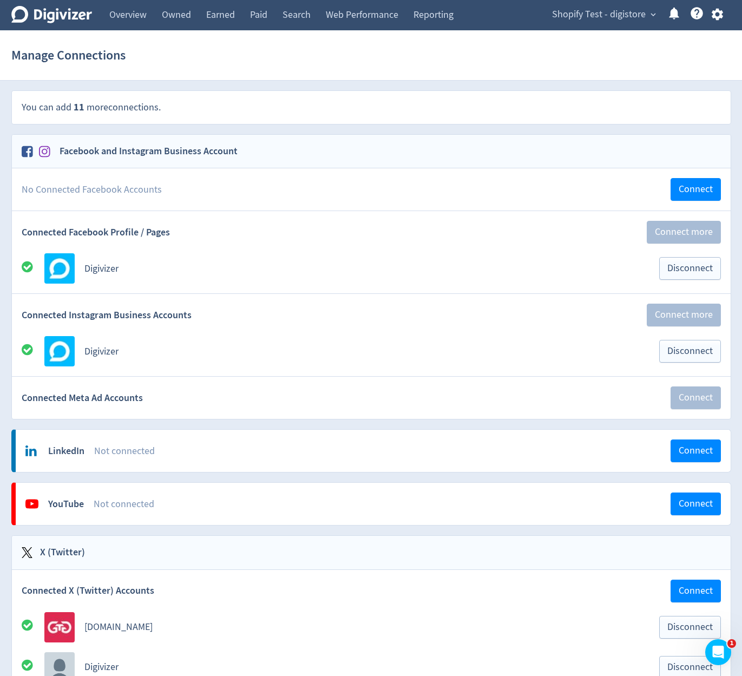
click at [729, 13] on button "button" at bounding box center [717, 14] width 27 height 15
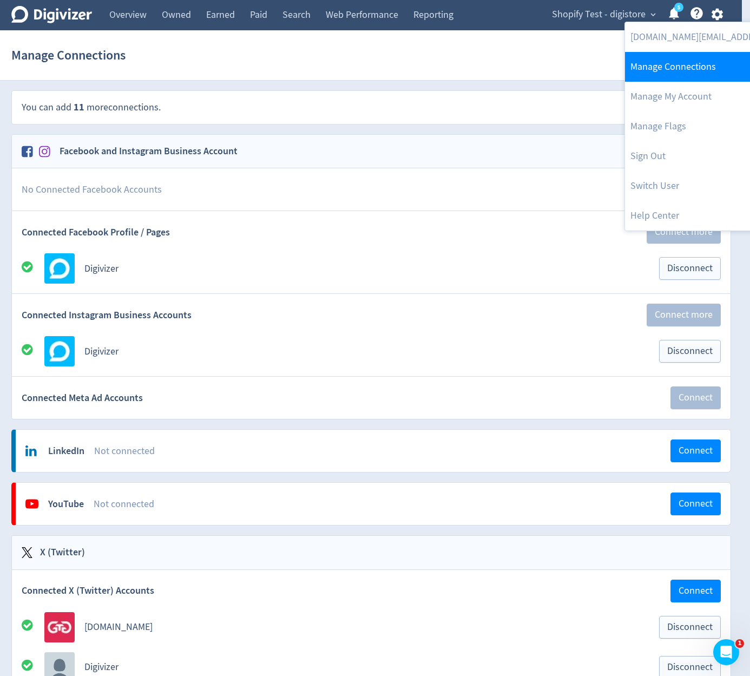
click at [688, 54] on link "Manage Connections" at bounding box center [735, 67] width 221 height 30
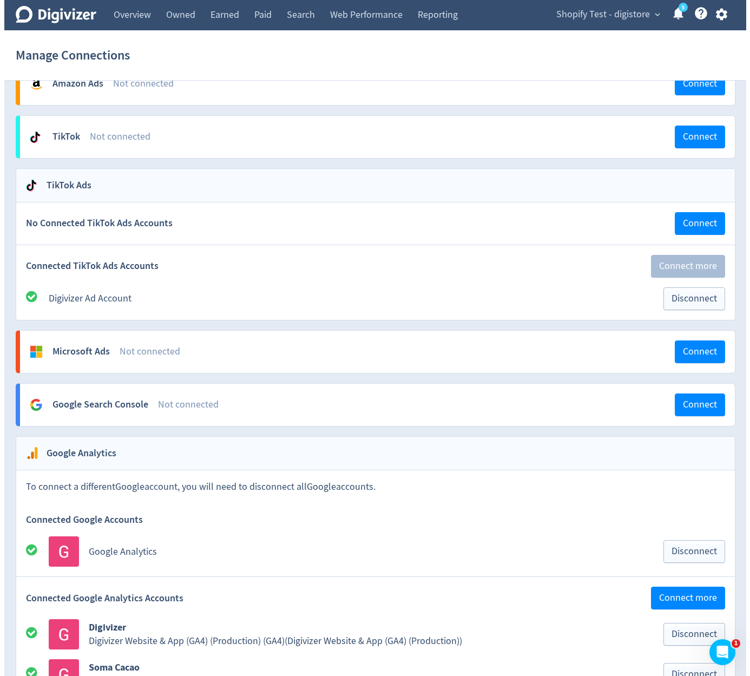
scroll to position [915, 0]
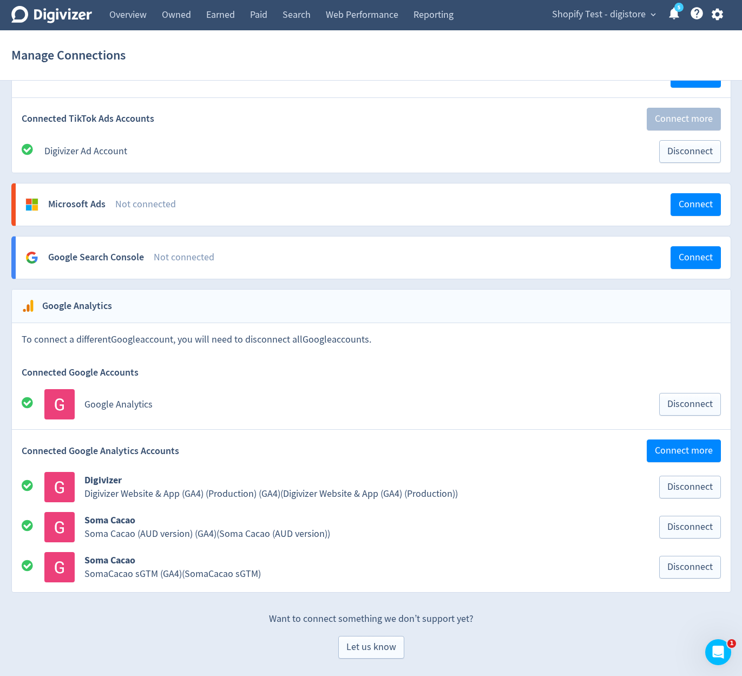
click at [717, 13] on icon "button" at bounding box center [717, 14] width 15 height 15
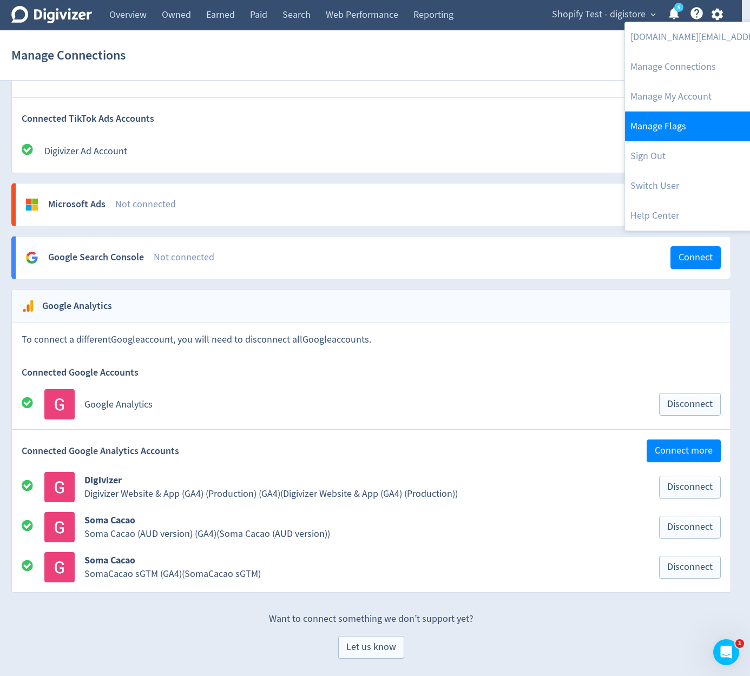
click at [669, 133] on link "Manage Flags" at bounding box center [735, 126] width 221 height 30
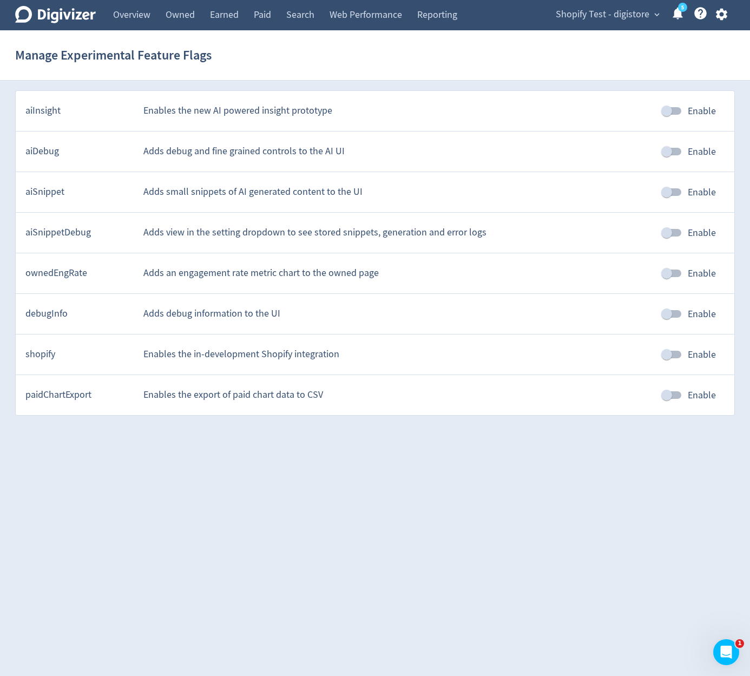
click at [675, 358] on input "Enable" at bounding box center [667, 354] width 62 height 21
checkbox input "true"
click at [717, 18] on icon "button" at bounding box center [720, 15] width 11 height 12
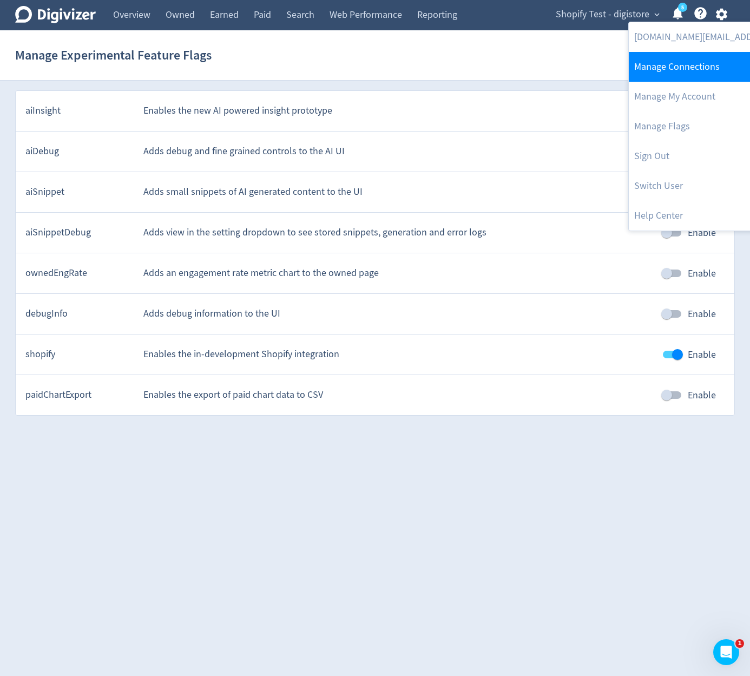
click at [712, 71] on link "Manage Connections" at bounding box center [739, 67] width 221 height 30
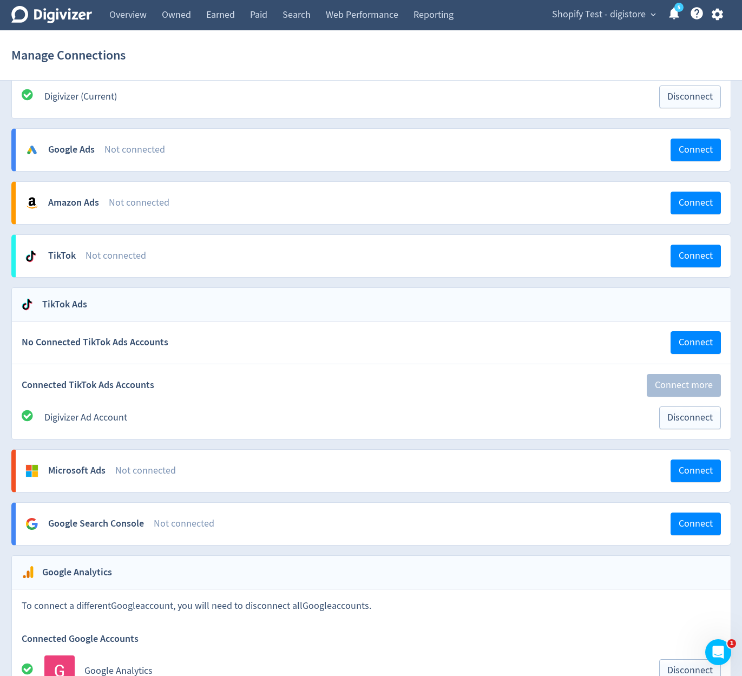
scroll to position [968, 0]
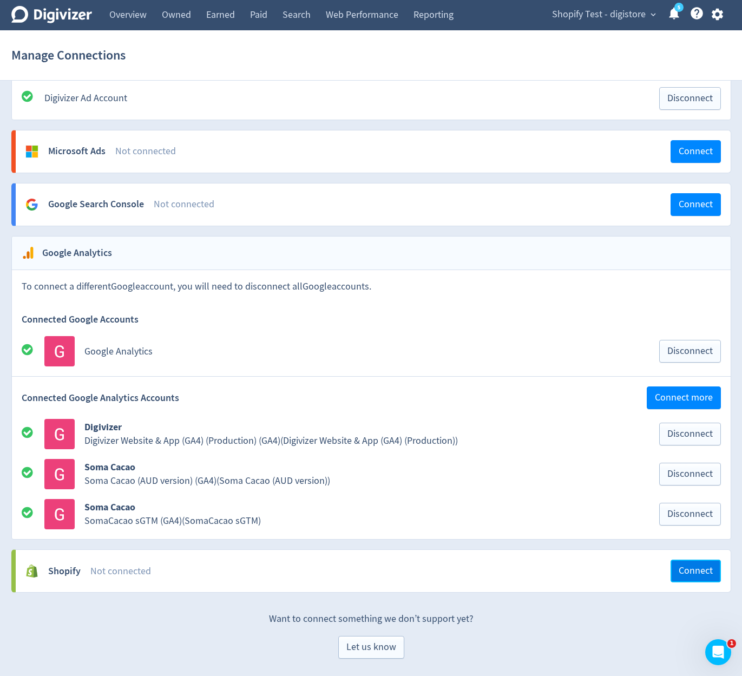
click at [678, 582] on button "Connect" at bounding box center [695, 570] width 50 height 23
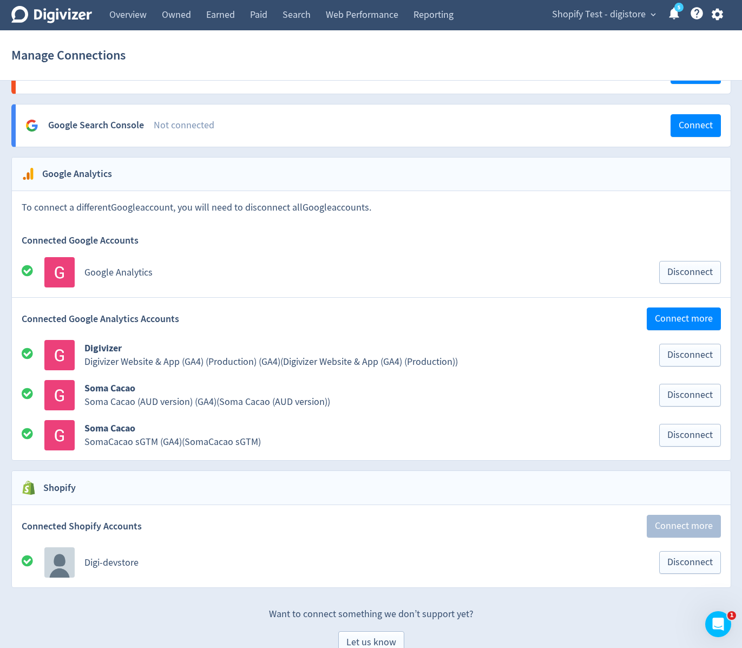
scroll to position [1071, 0]
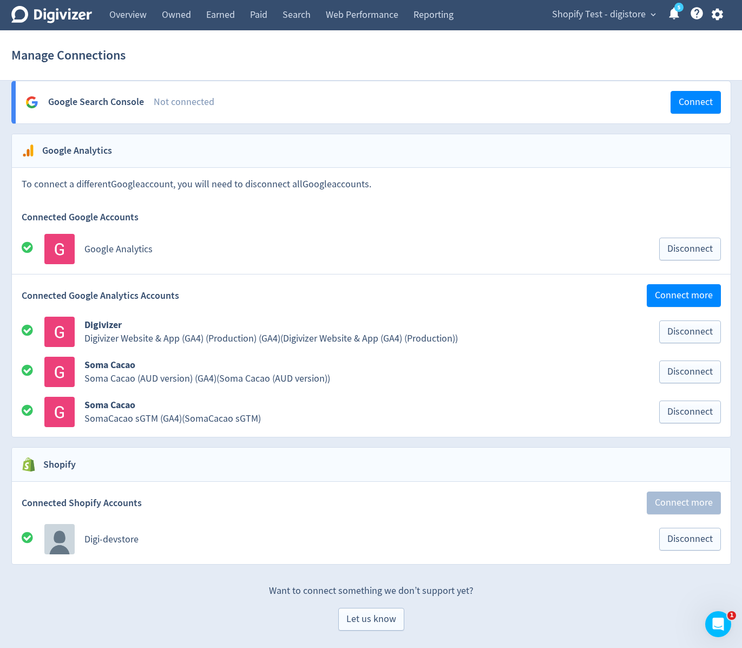
drag, startPoint x: 640, startPoint y: 596, endPoint x: 650, endPoint y: 595, distance: 10.3
click at [691, 537] on span "Disconnect" at bounding box center [689, 539] width 45 height 10
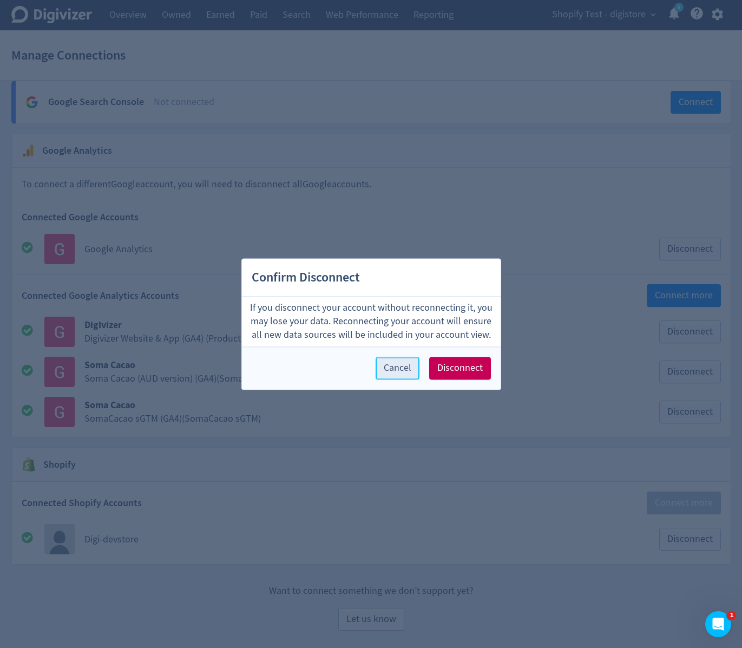
click at [385, 377] on button "Cancel" at bounding box center [397, 367] width 44 height 23
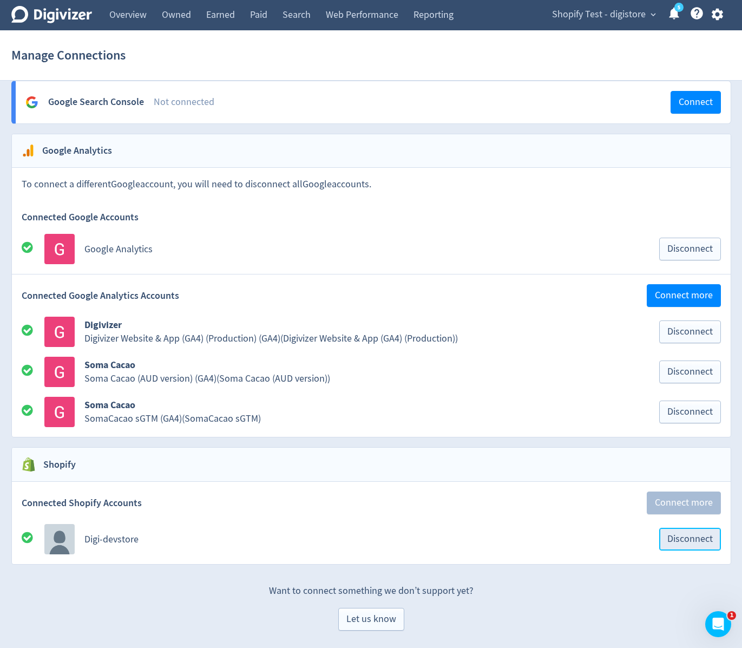
click at [697, 543] on span "Disconnect" at bounding box center [689, 539] width 45 height 10
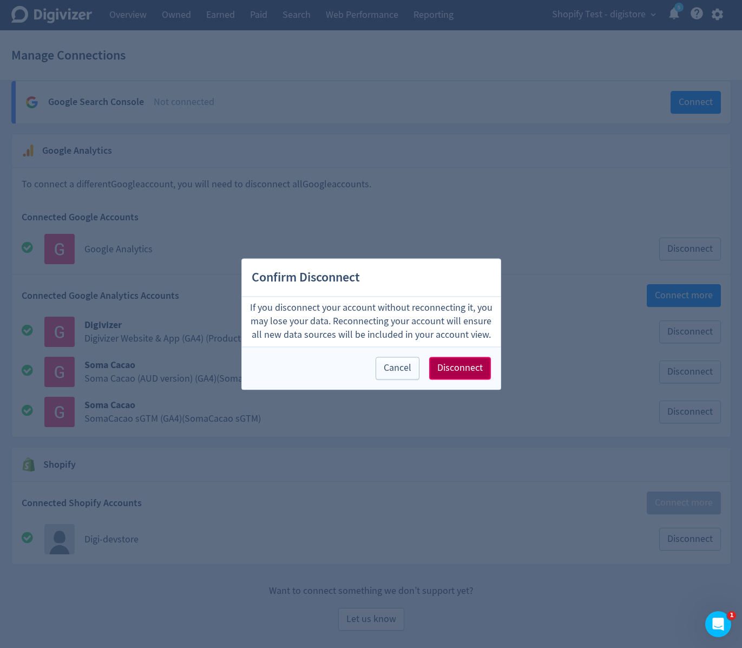
click at [448, 368] on span "Disconnect" at bounding box center [459, 368] width 45 height 10
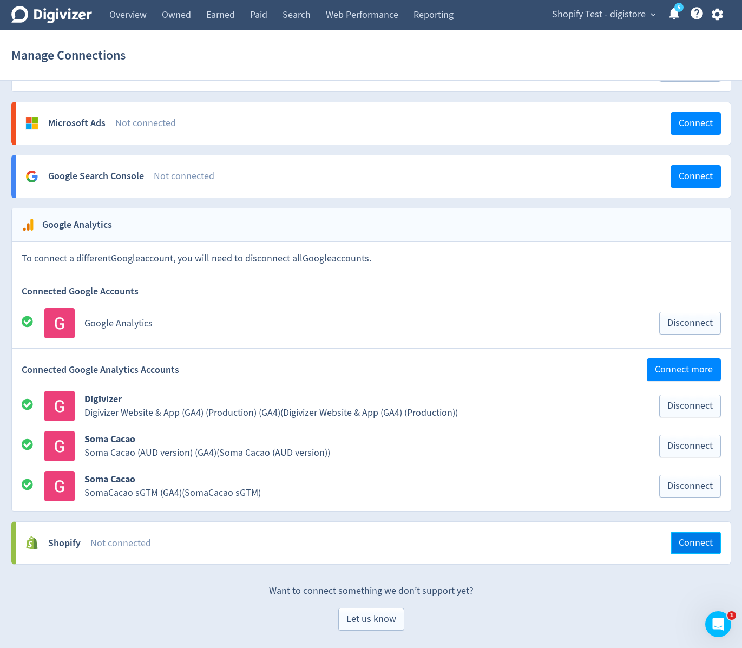
click at [695, 547] on span "Connect" at bounding box center [695, 543] width 34 height 10
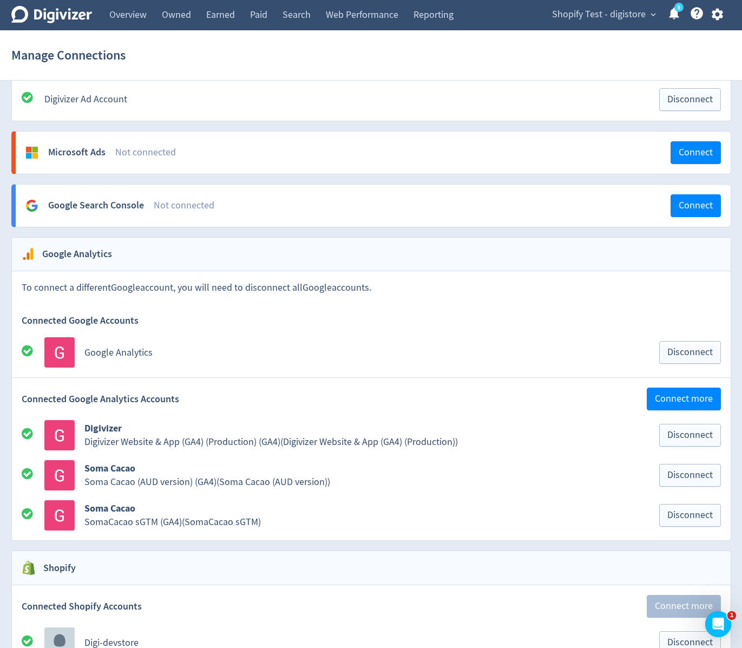
scroll to position [1071, 0]
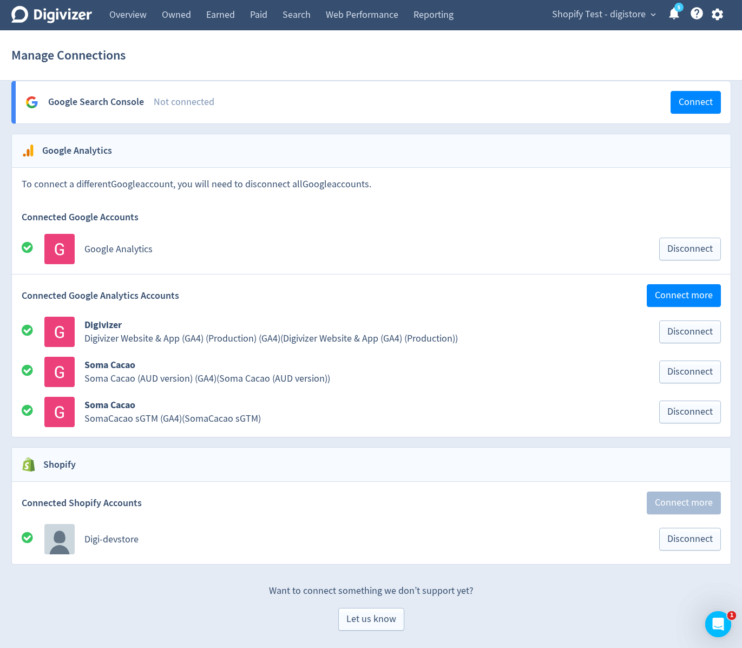
click at [605, 593] on p "Want to connect something we don’t support yet?" at bounding box center [370, 585] width 719 height 23
click at [688, 537] on span "Disconnect" at bounding box center [689, 539] width 45 height 10
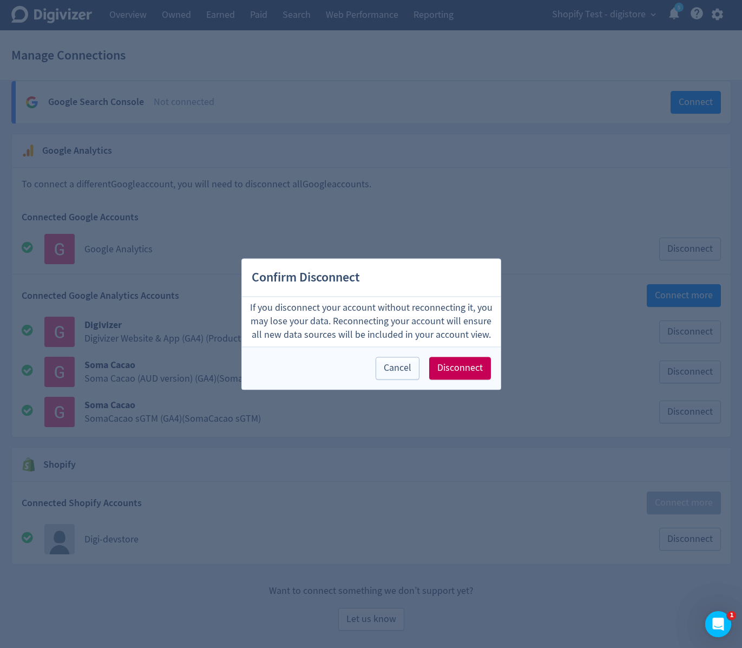
click at [448, 354] on div "Cancel Disconnect" at bounding box center [371, 367] width 259 height 43
click at [453, 359] on button "Disconnect" at bounding box center [460, 367] width 62 height 23
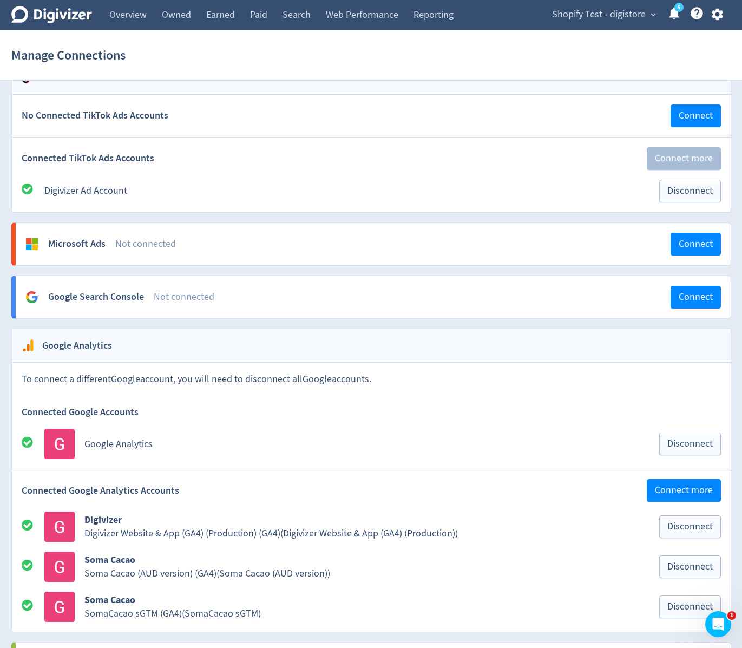
scroll to position [996, 0]
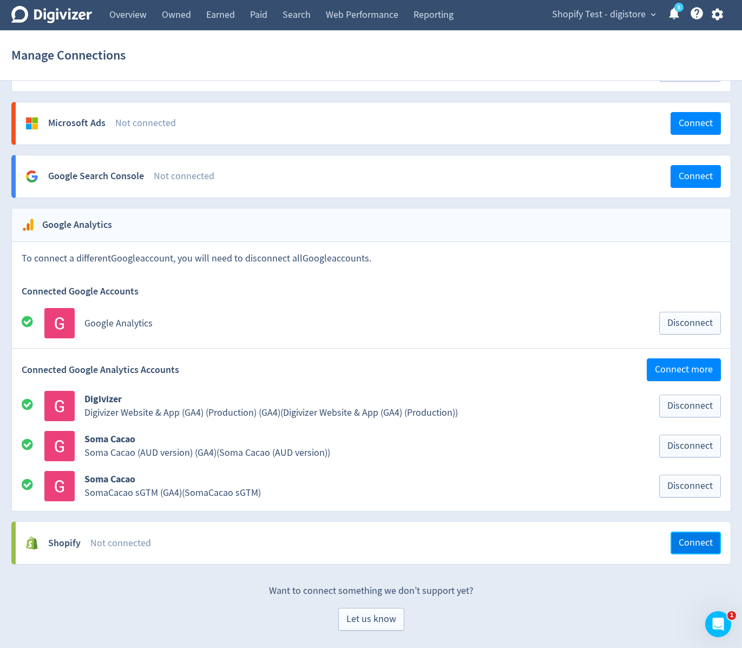
click at [709, 551] on button "Connect" at bounding box center [695, 542] width 50 height 23
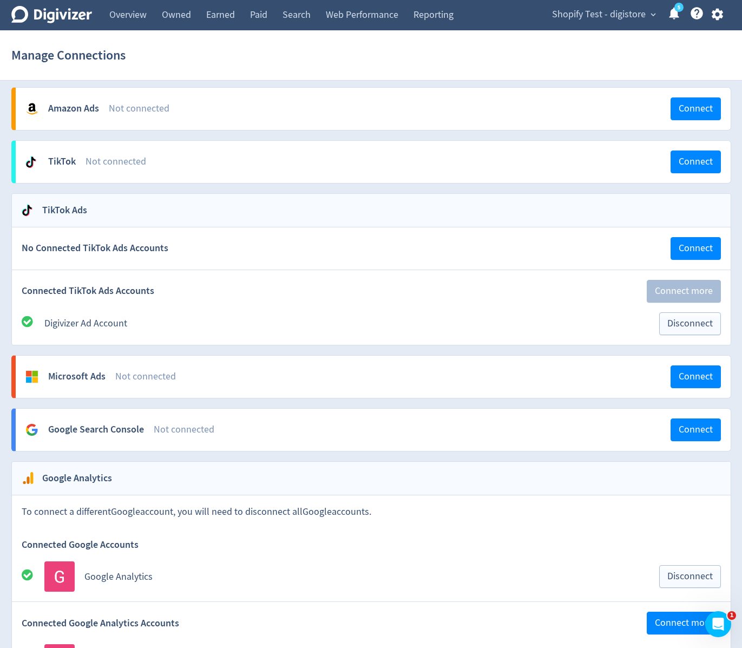
scroll to position [1071, 0]
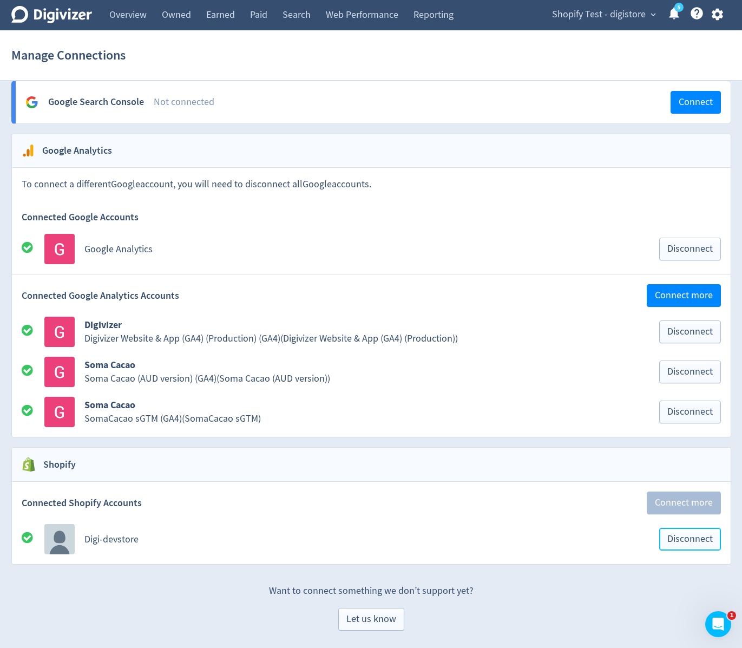
drag, startPoint x: 695, startPoint y: 549, endPoint x: 689, endPoint y: 543, distance: 8.5
click at [695, 550] on button "Disconnect" at bounding box center [690, 538] width 62 height 23
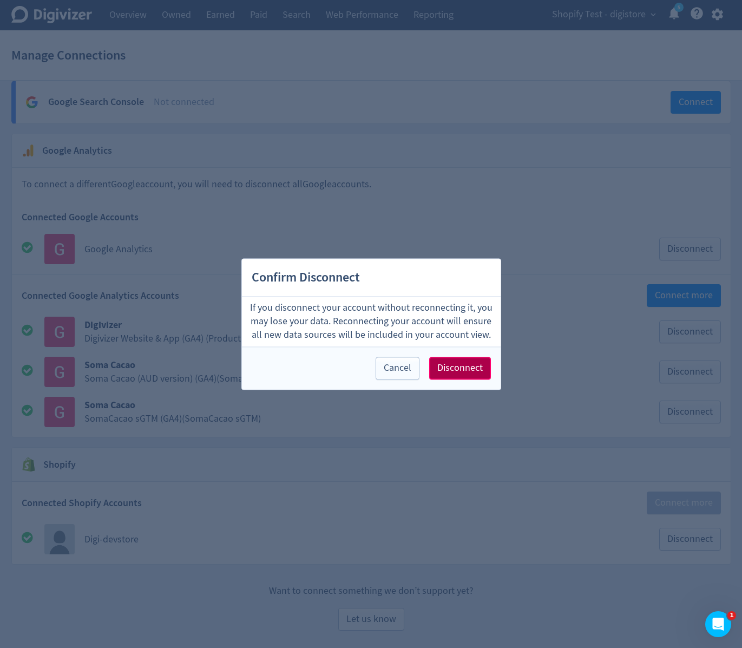
click at [473, 374] on button "Disconnect" at bounding box center [460, 367] width 62 height 23
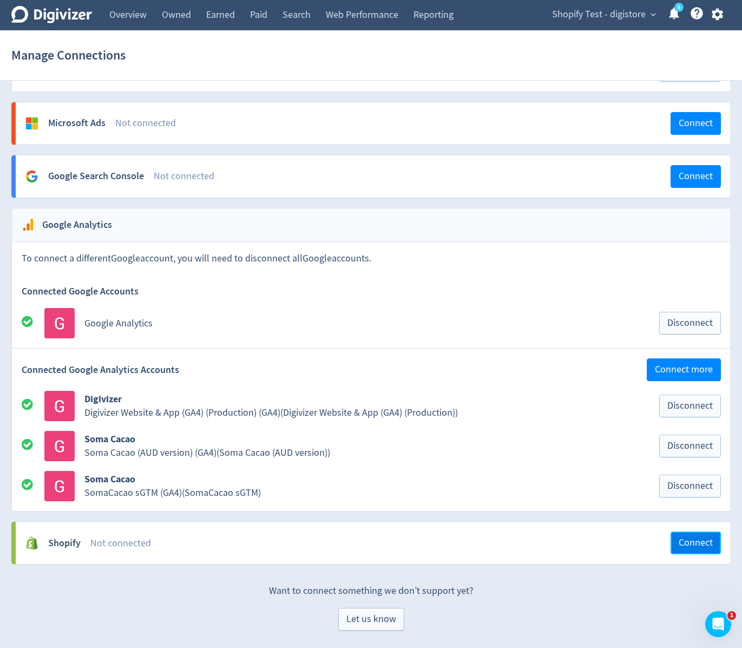
click at [684, 550] on button "Connect" at bounding box center [695, 542] width 50 height 23
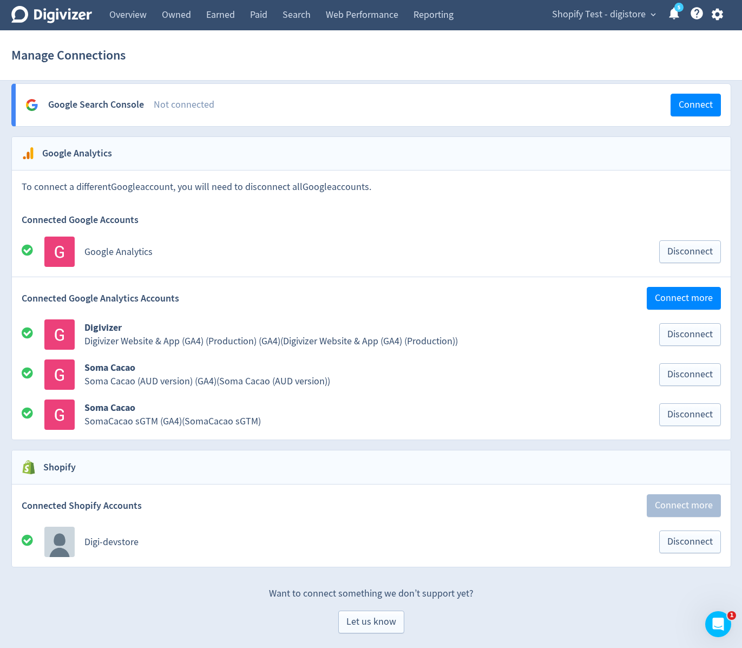
scroll to position [1071, 0]
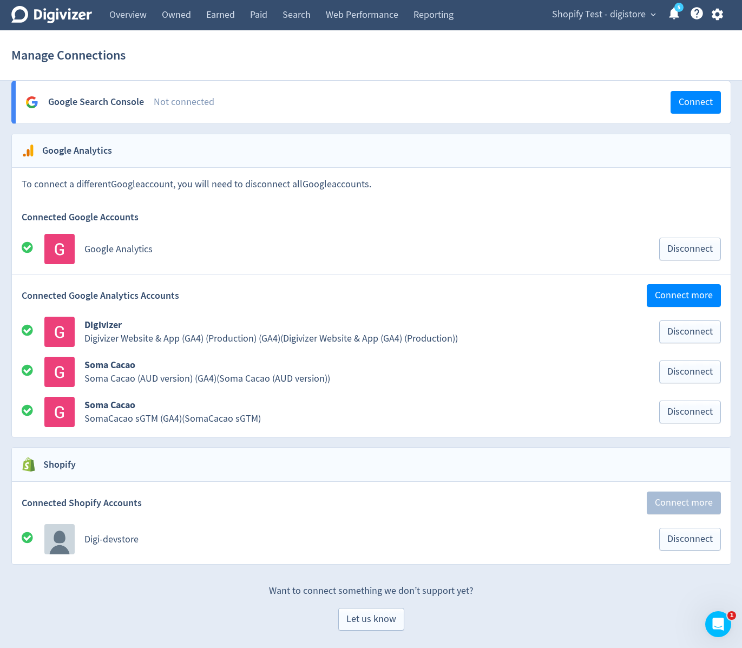
drag, startPoint x: 361, startPoint y: 74, endPoint x: 369, endPoint y: 69, distance: 8.7
click at [361, 73] on section "Manage Connections" at bounding box center [371, 55] width 742 height 50
click at [695, 540] on span "Disconnect" at bounding box center [689, 539] width 45 height 10
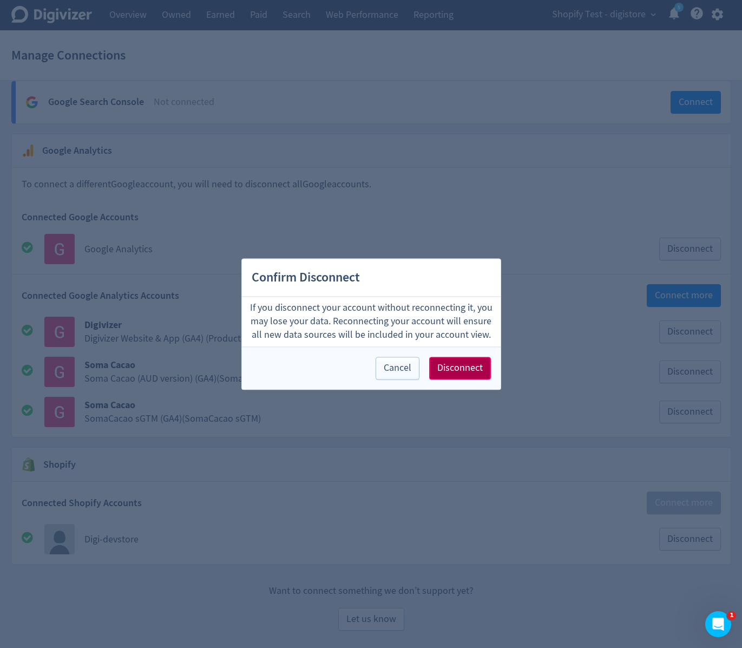
click at [467, 369] on span "Disconnect" at bounding box center [459, 368] width 45 height 10
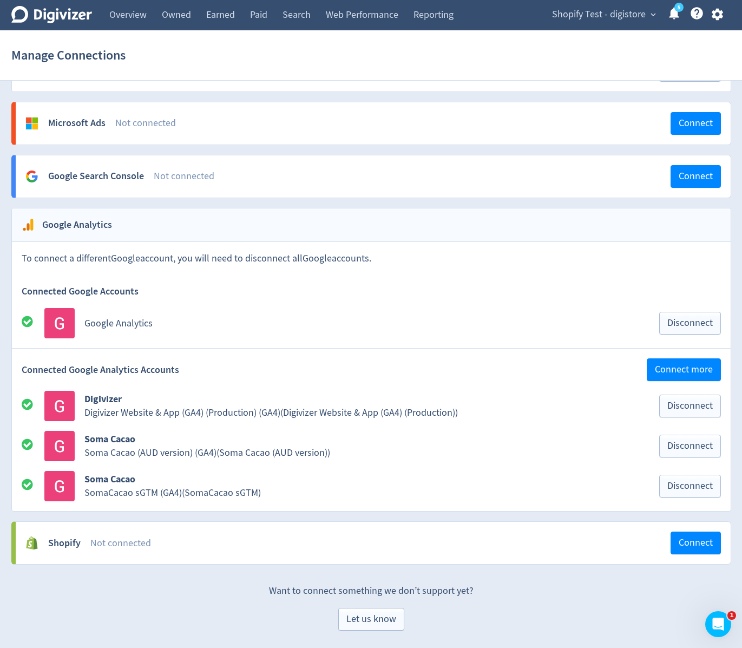
scroll to position [996, 0]
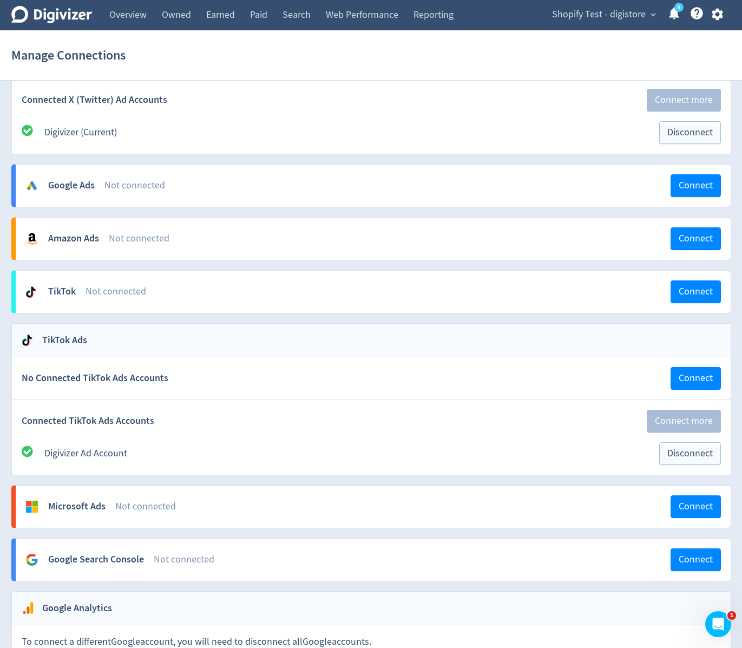
scroll to position [996, 0]
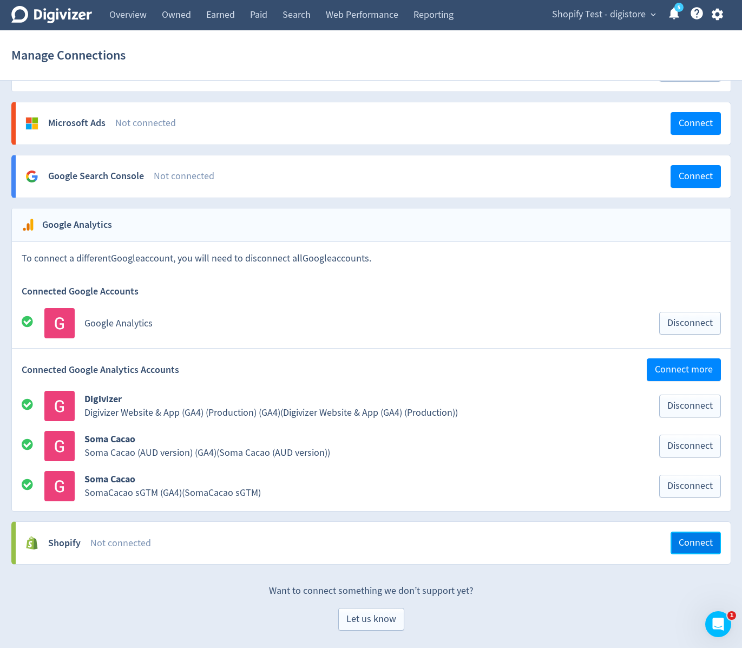
click at [679, 544] on span "Connect" at bounding box center [695, 543] width 34 height 10
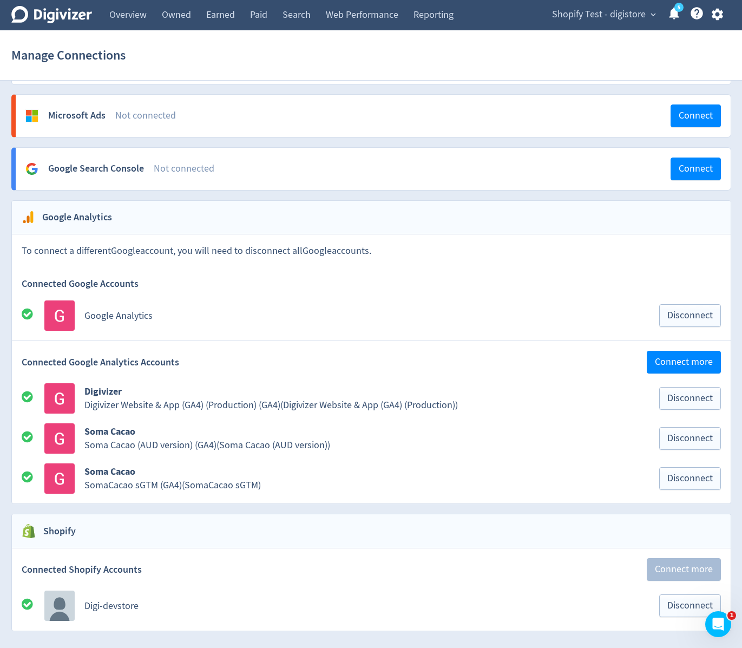
scroll to position [1071, 0]
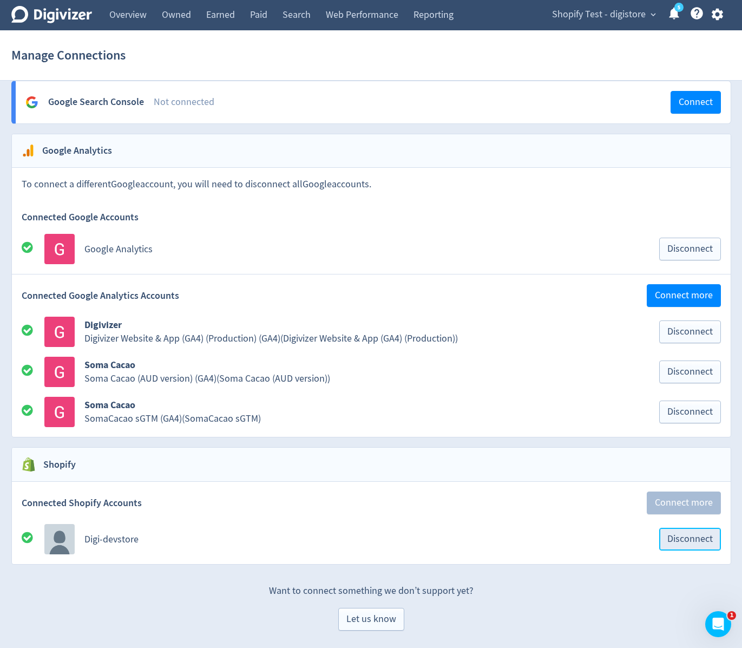
click at [713, 545] on button "Disconnect" at bounding box center [690, 538] width 62 height 23
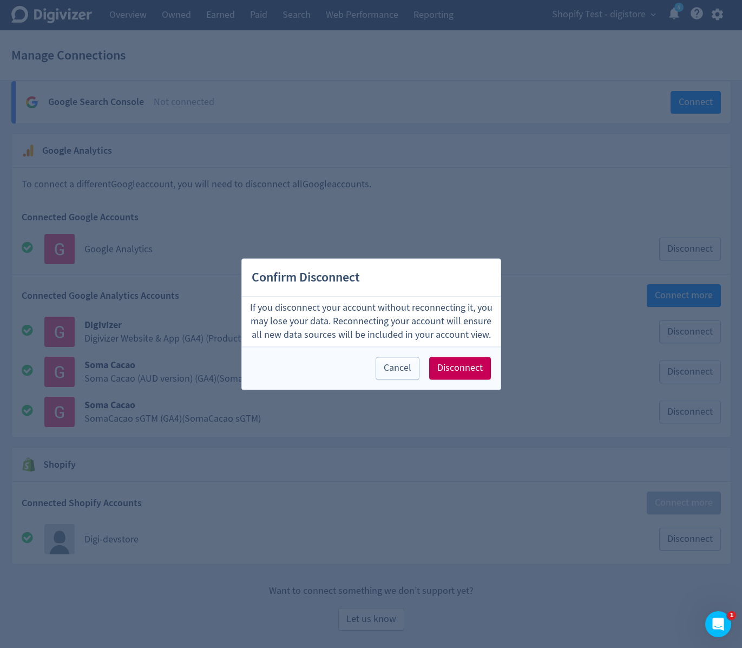
click at [493, 376] on div "Cancel Disconnect" at bounding box center [371, 367] width 259 height 43
click at [474, 369] on span "Disconnect" at bounding box center [459, 368] width 45 height 10
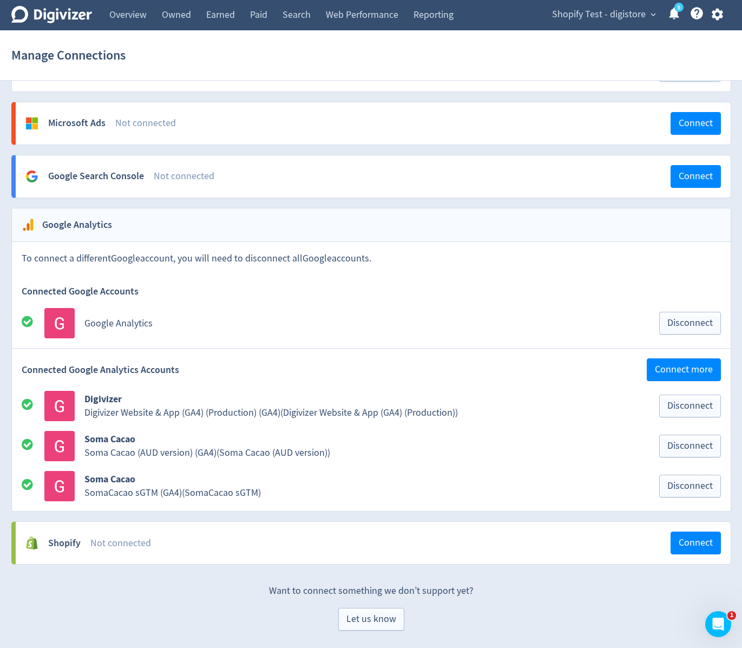
scroll to position [996, 0]
click at [687, 543] on span "Connect" at bounding box center [695, 543] width 34 height 10
